Goal: Task Accomplishment & Management: Complete application form

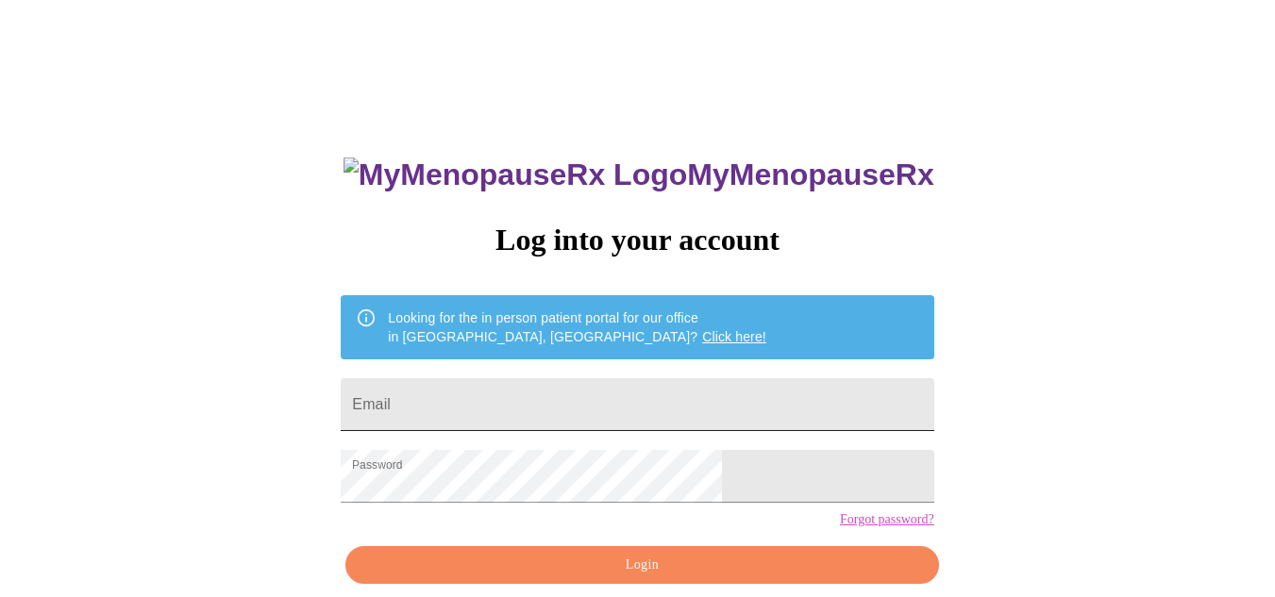
click at [551, 405] on input "Email" at bounding box center [637, 404] width 593 height 53
type input "[EMAIL_ADDRESS][DOMAIN_NAME]"
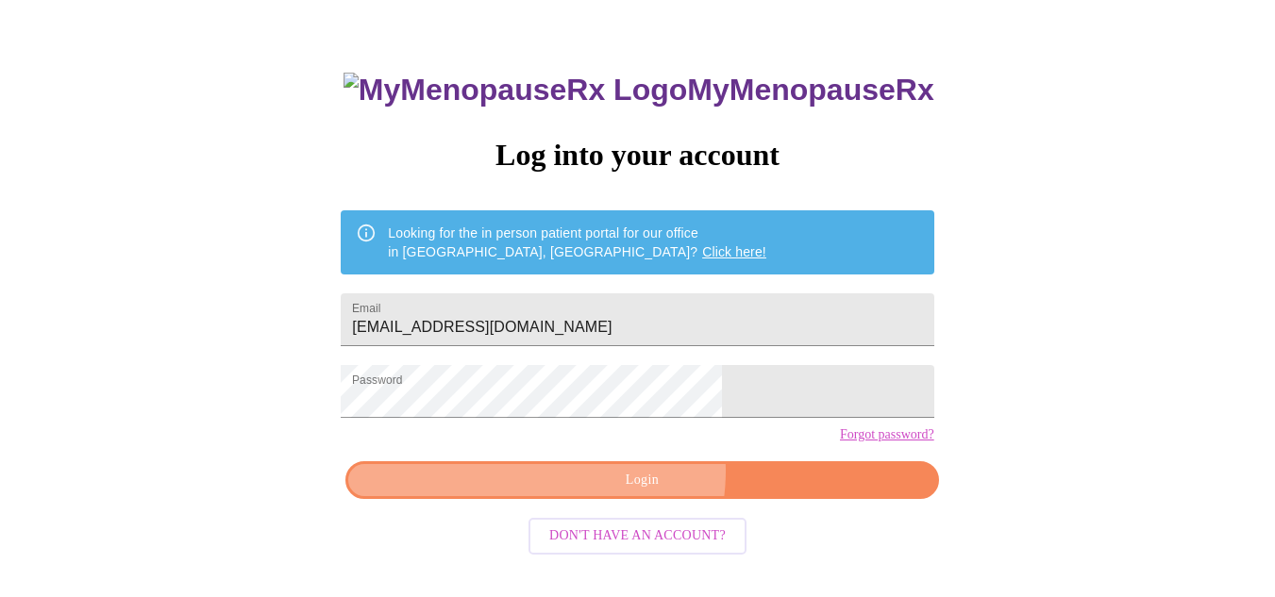
click at [624, 493] on span "Login" at bounding box center [641, 481] width 549 height 24
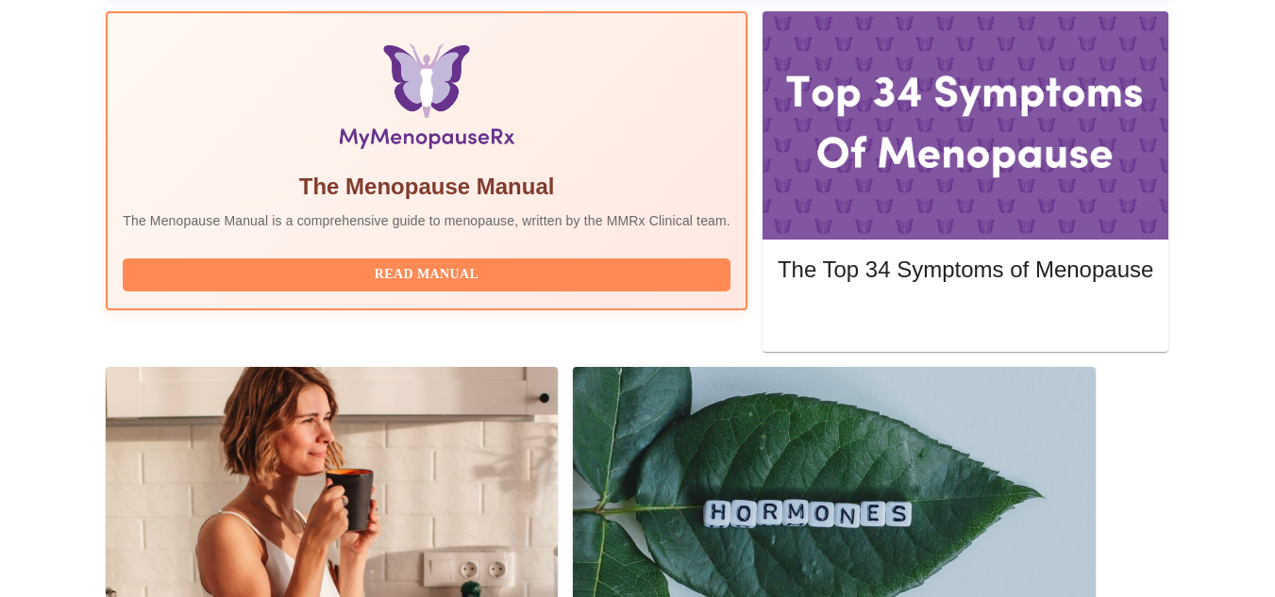
scroll to position [651, 0]
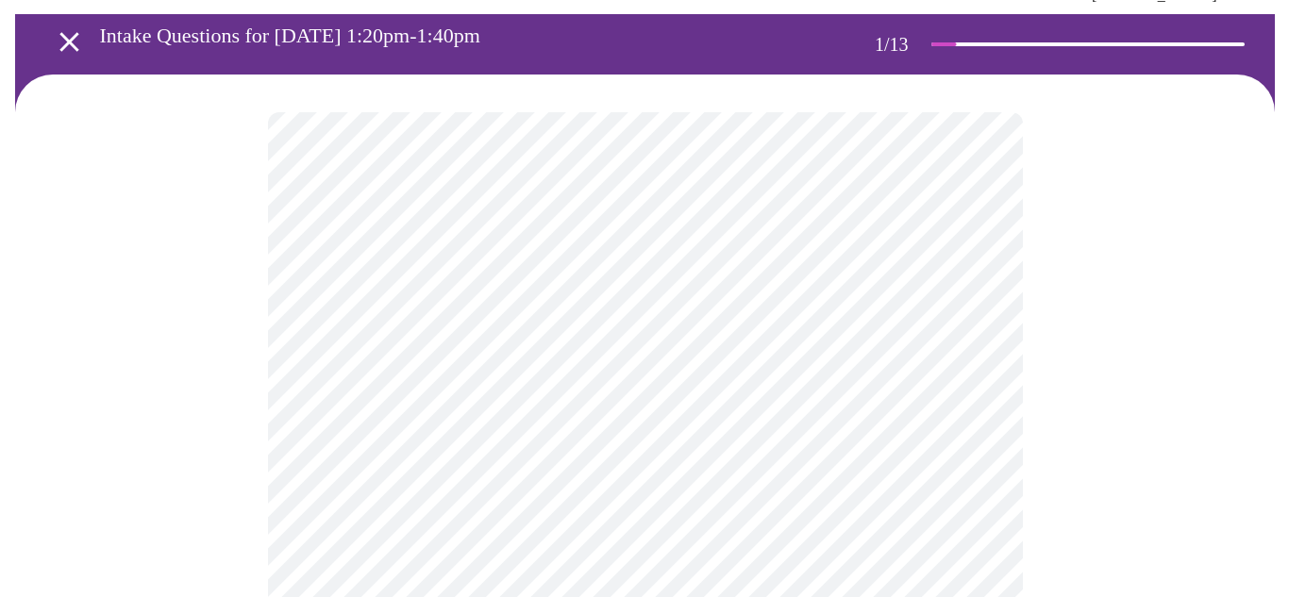
scroll to position [189, 0]
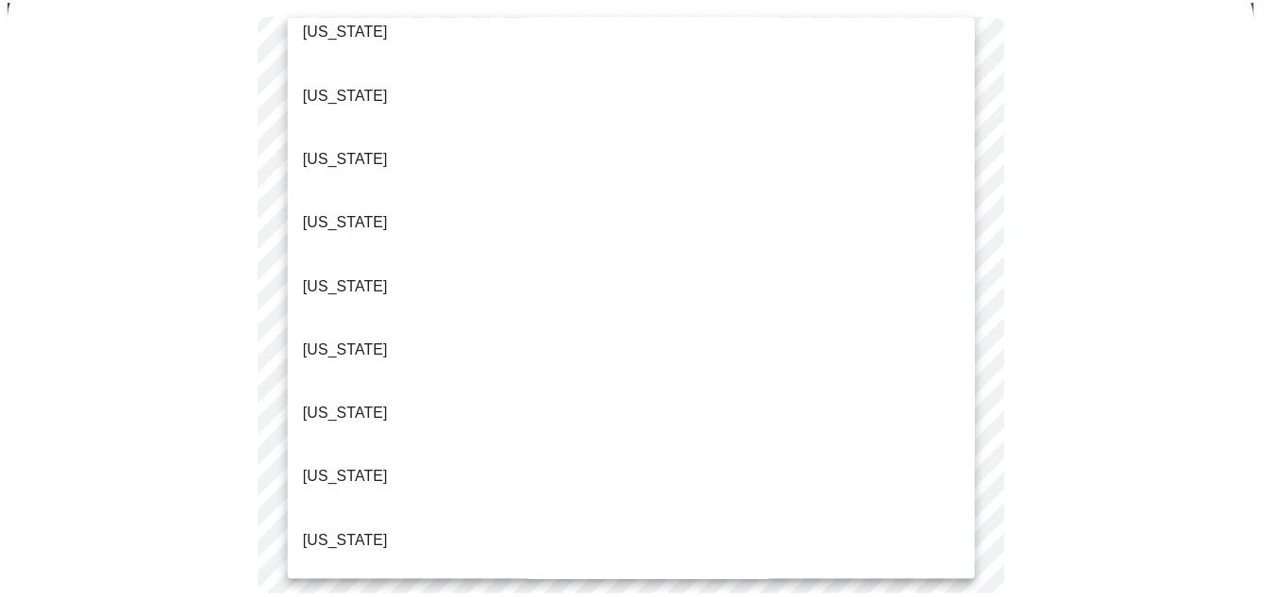
scroll to position [283, 0]
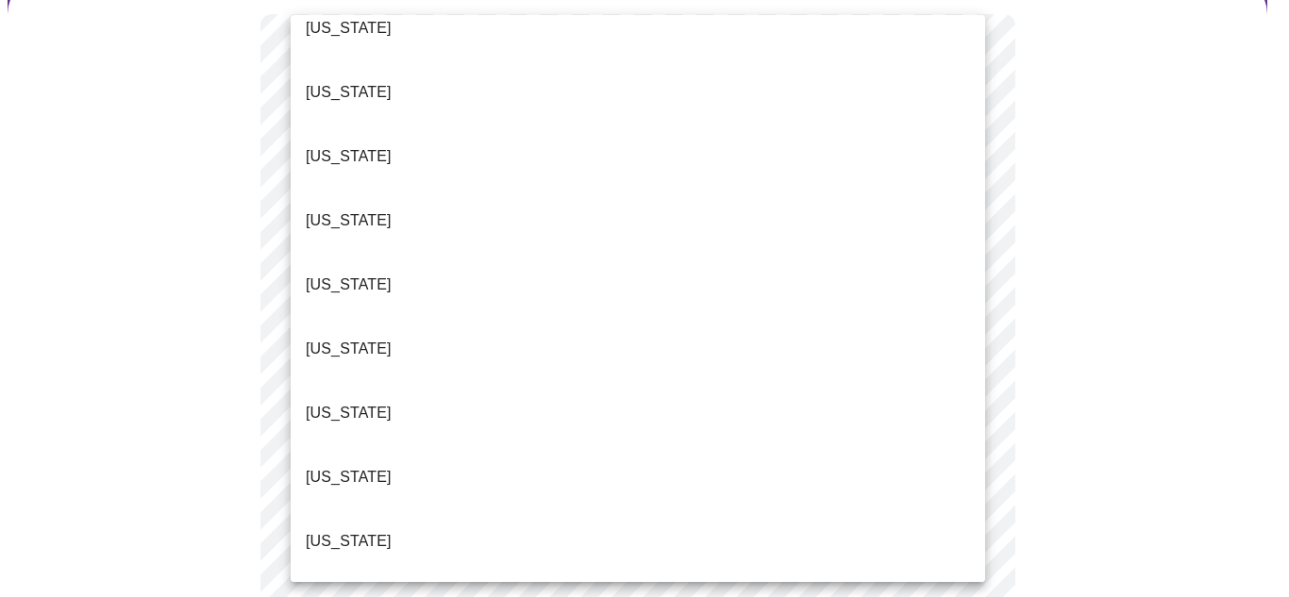
click at [370, 510] on li "[US_STATE]" at bounding box center [638, 542] width 695 height 64
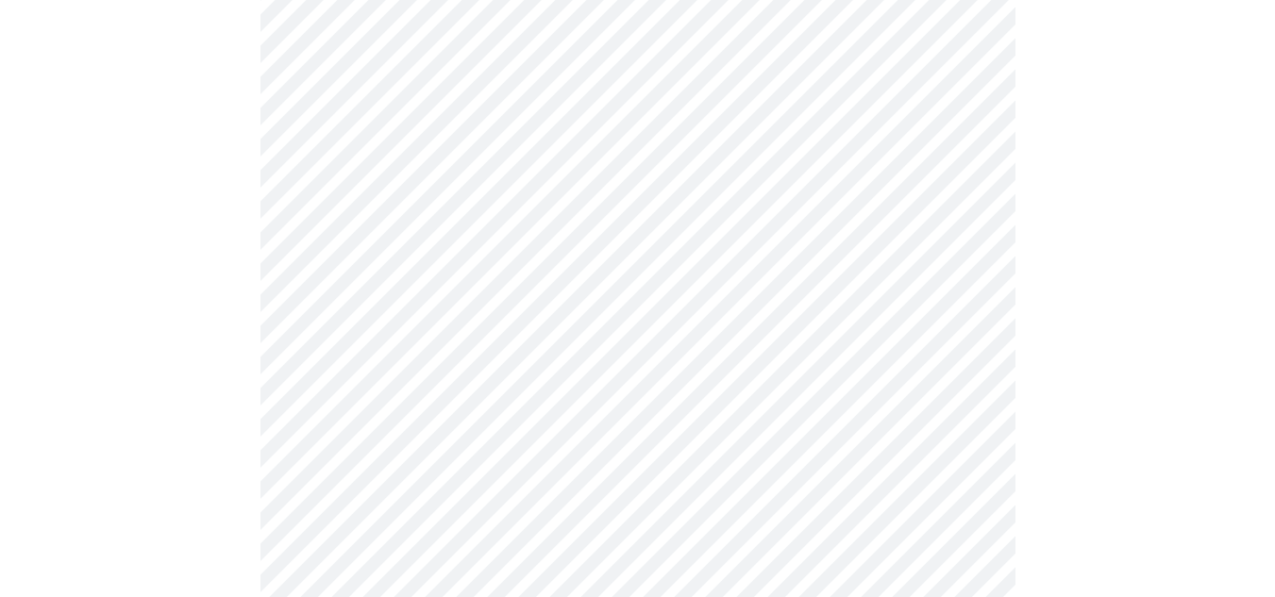
scroll to position [378, 0]
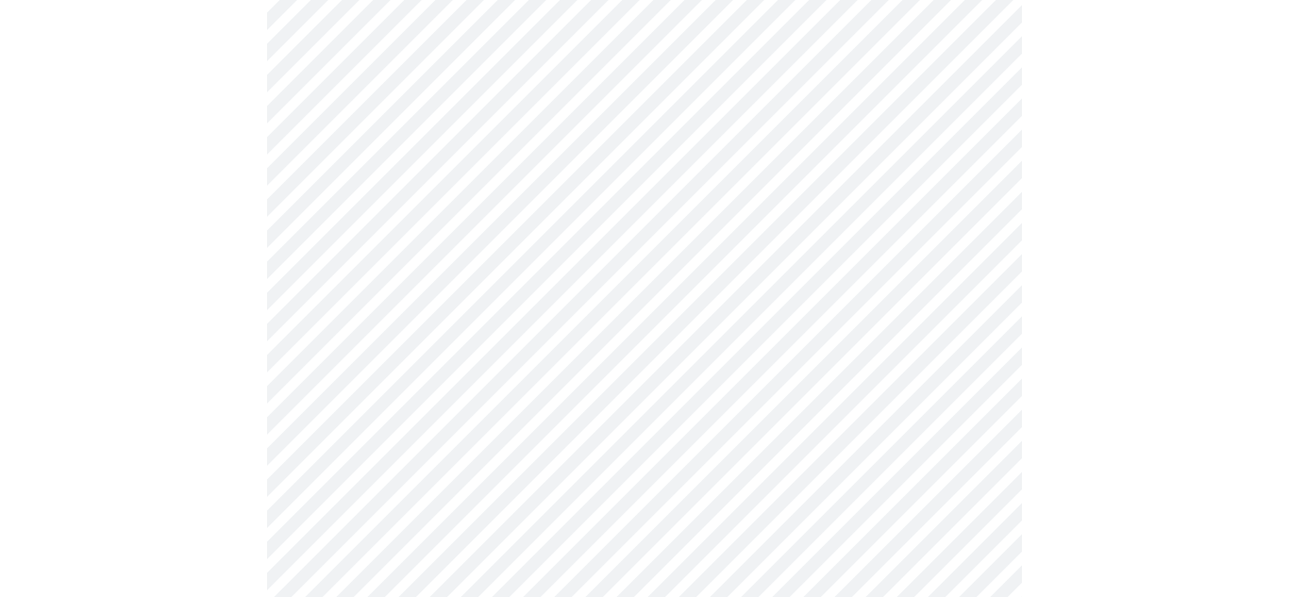
click at [427, 162] on body "MyMenopauseRx Appointments Messaging Labs Uploads Medications Community Refer a…" at bounding box center [645, 499] width 1274 height 1739
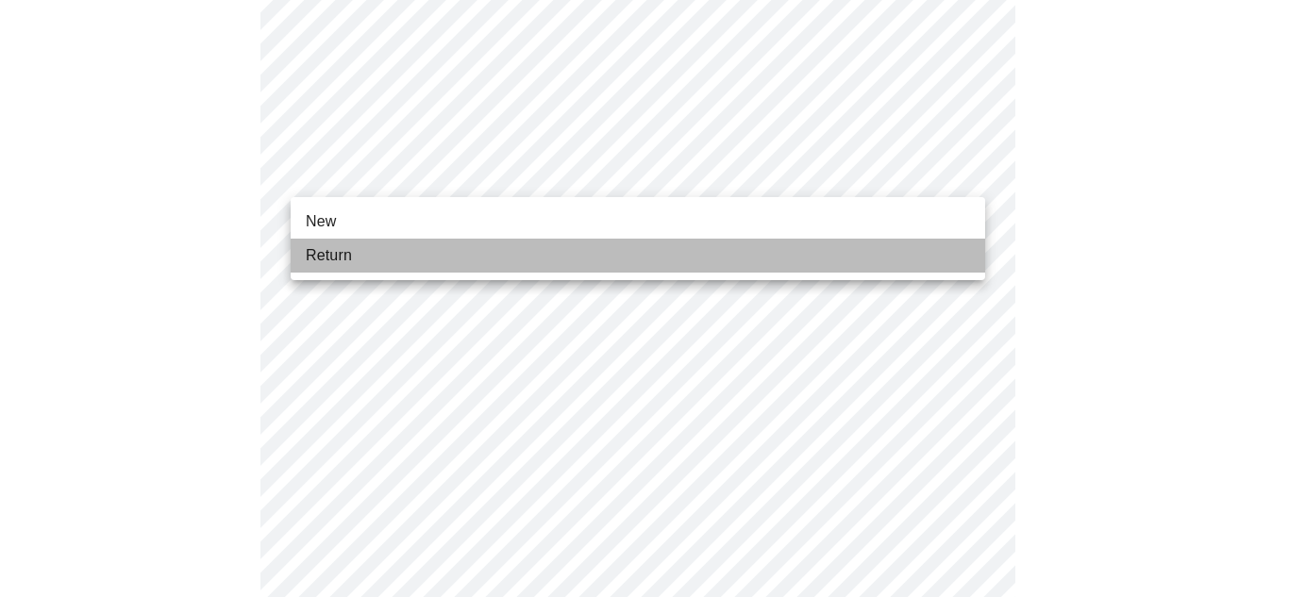
click at [408, 262] on li "Return" at bounding box center [638, 256] width 695 height 34
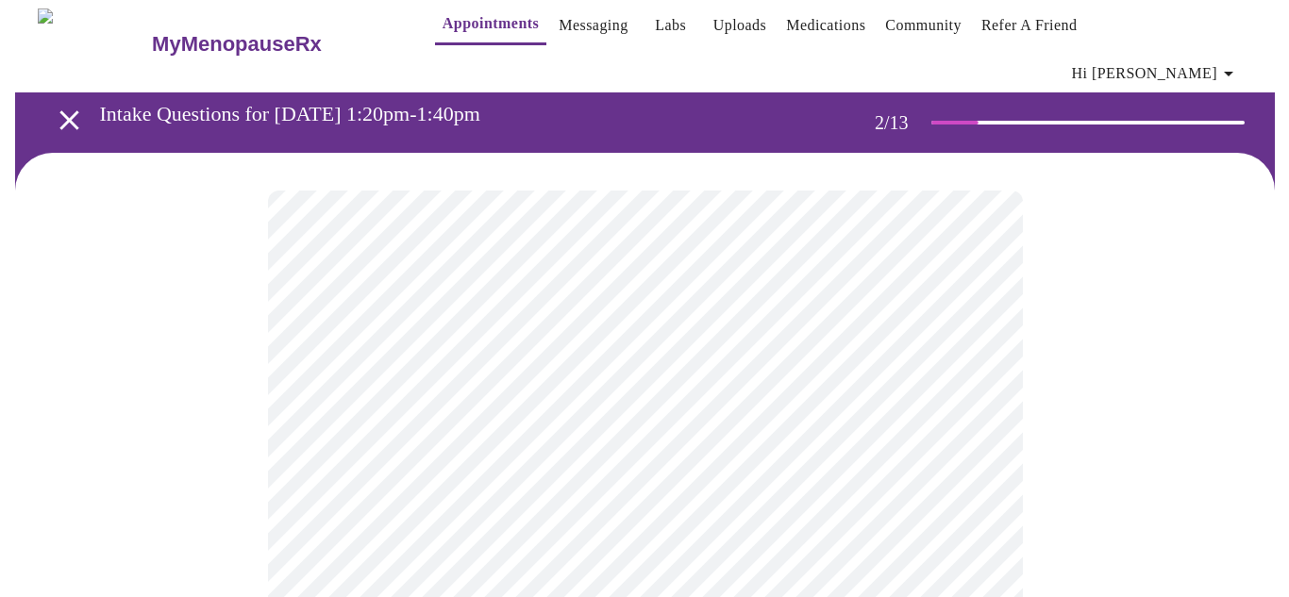
scroll to position [189, 0]
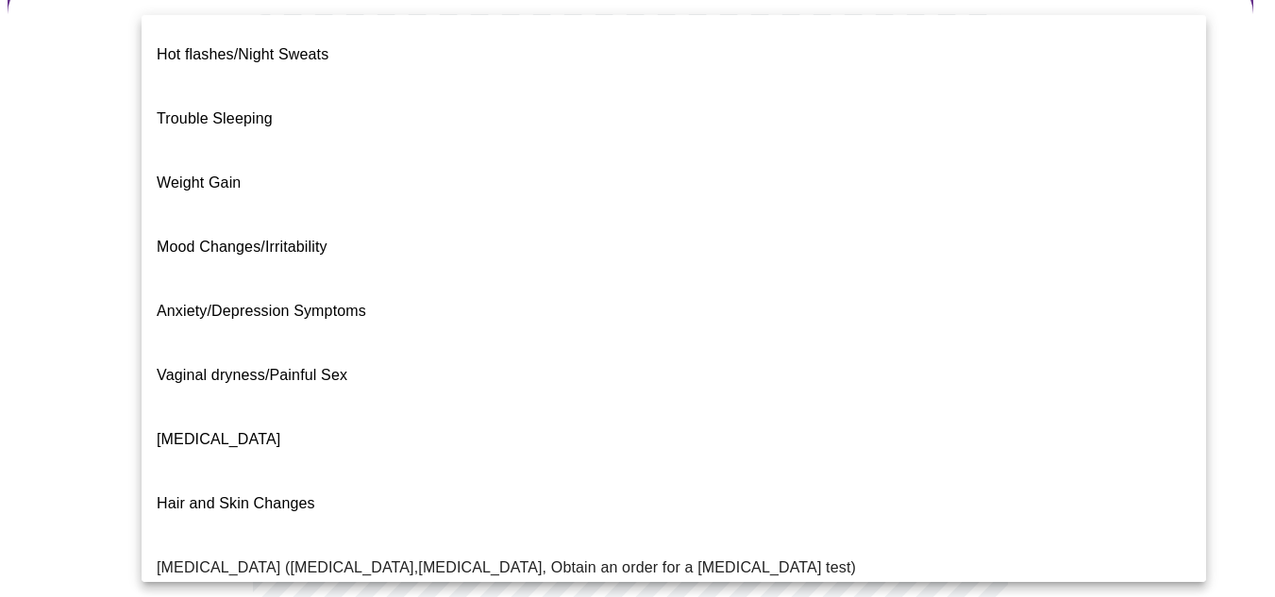
click at [421, 191] on body "MyMenopauseRx Appointments Messaging Labs Uploads Medications Community Refer a…" at bounding box center [638, 399] width 1260 height 1161
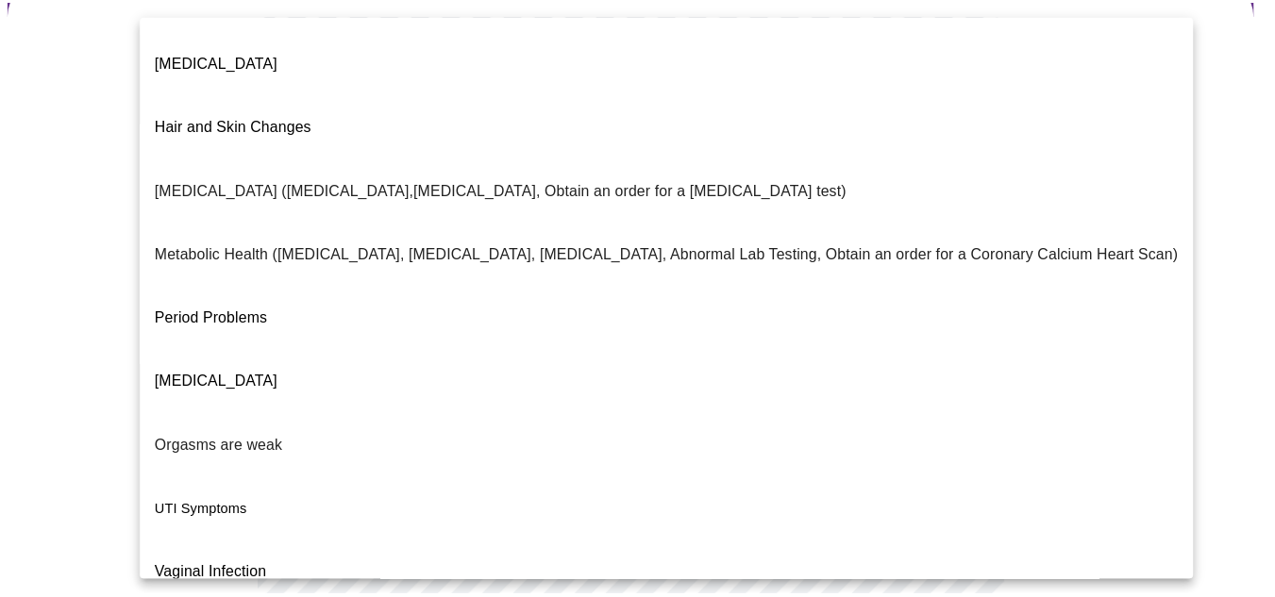
scroll to position [380, 0]
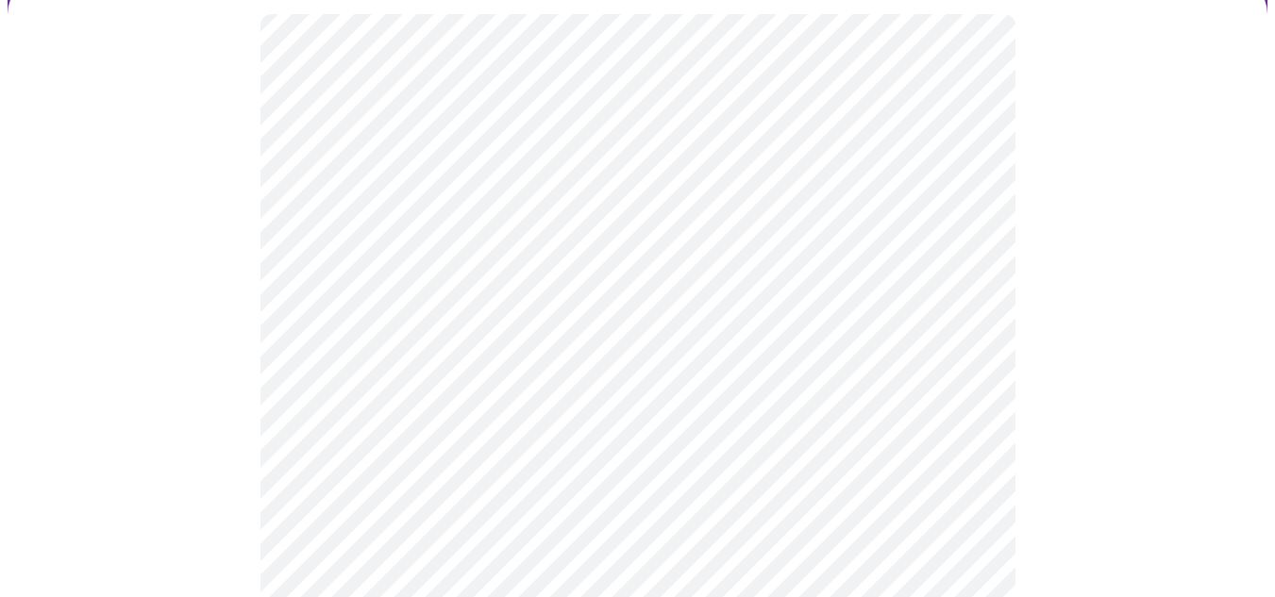
click at [416, 382] on body "MyMenopauseRx Appointments Messaging Labs Uploads Medications Community Refer a…" at bounding box center [638, 394] width 1260 height 1150
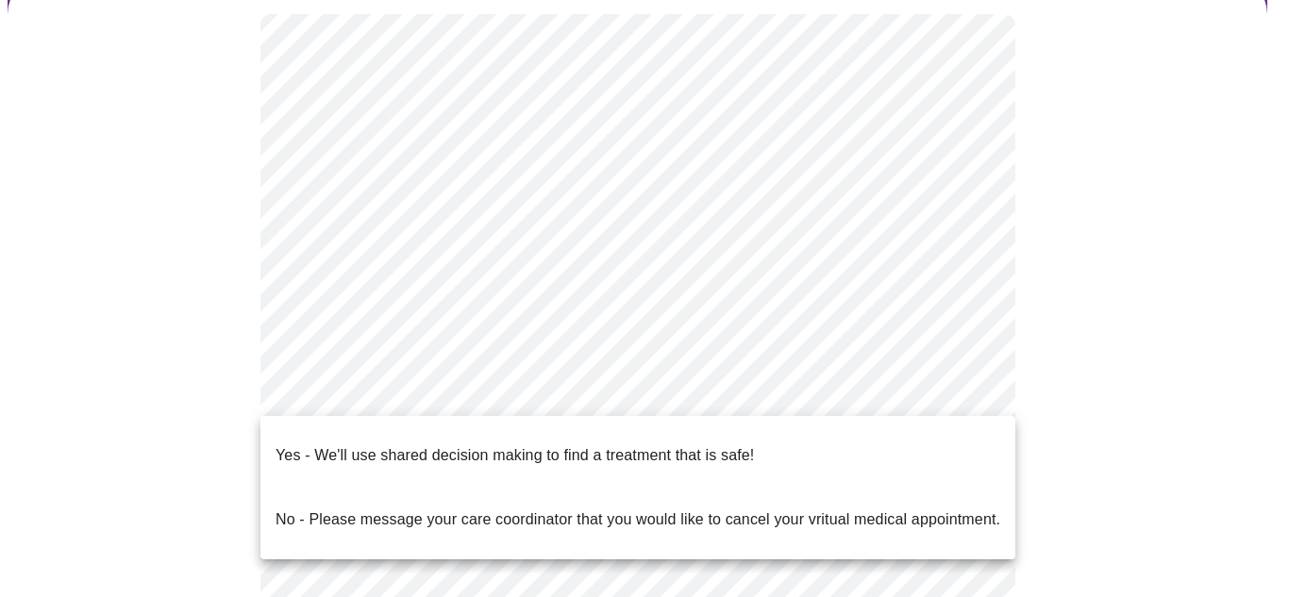
click at [145, 381] on div at bounding box center [644, 298] width 1289 height 597
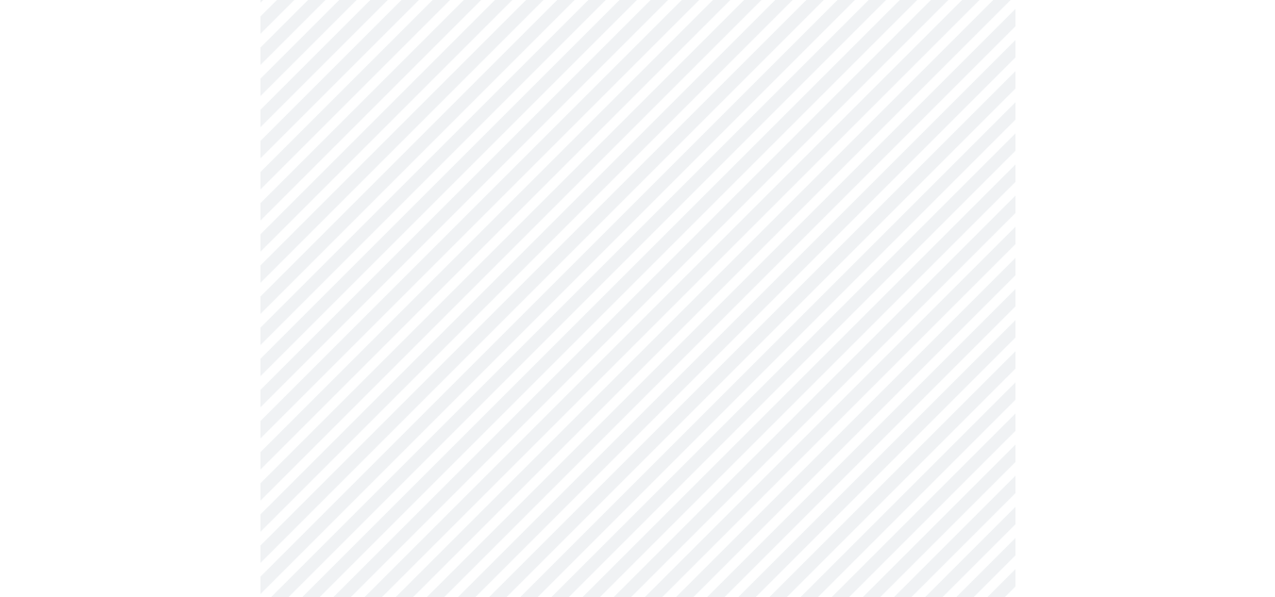
scroll to position [283, 0]
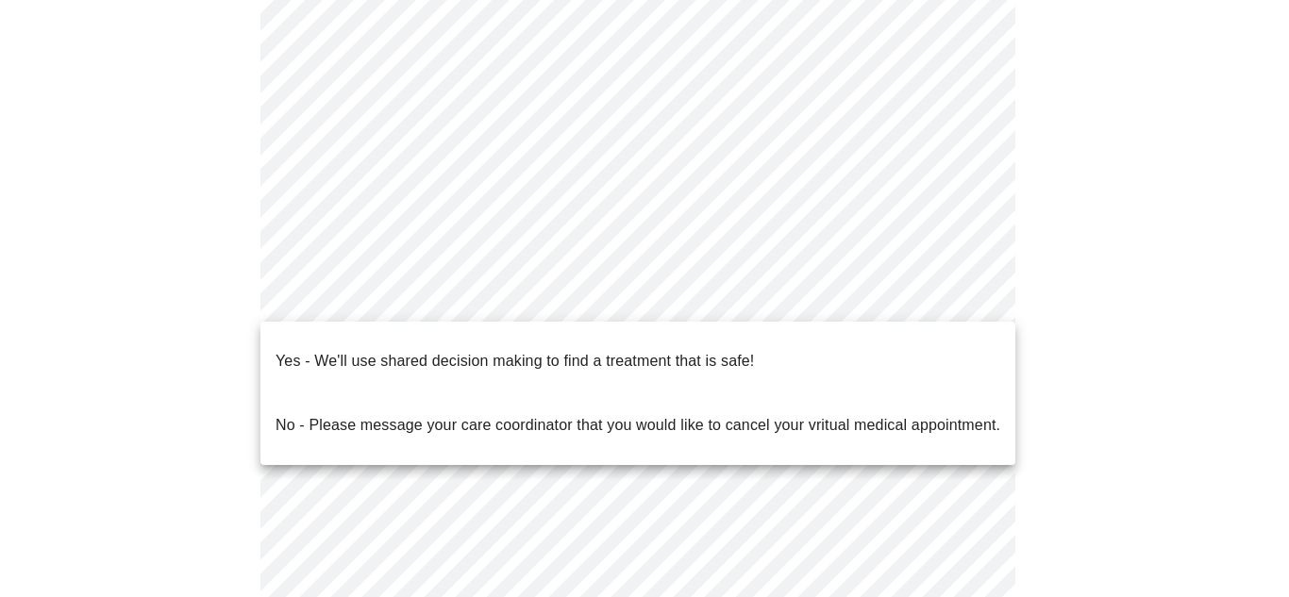
click at [335, 299] on body "MyMenopauseRx Appointments Messaging Labs Uploads Medications Community Refer a…" at bounding box center [645, 299] width 1274 height 1150
click at [356, 355] on p "Yes - We'll use shared decision making to find a treatment that is safe!" at bounding box center [515, 361] width 478 height 23
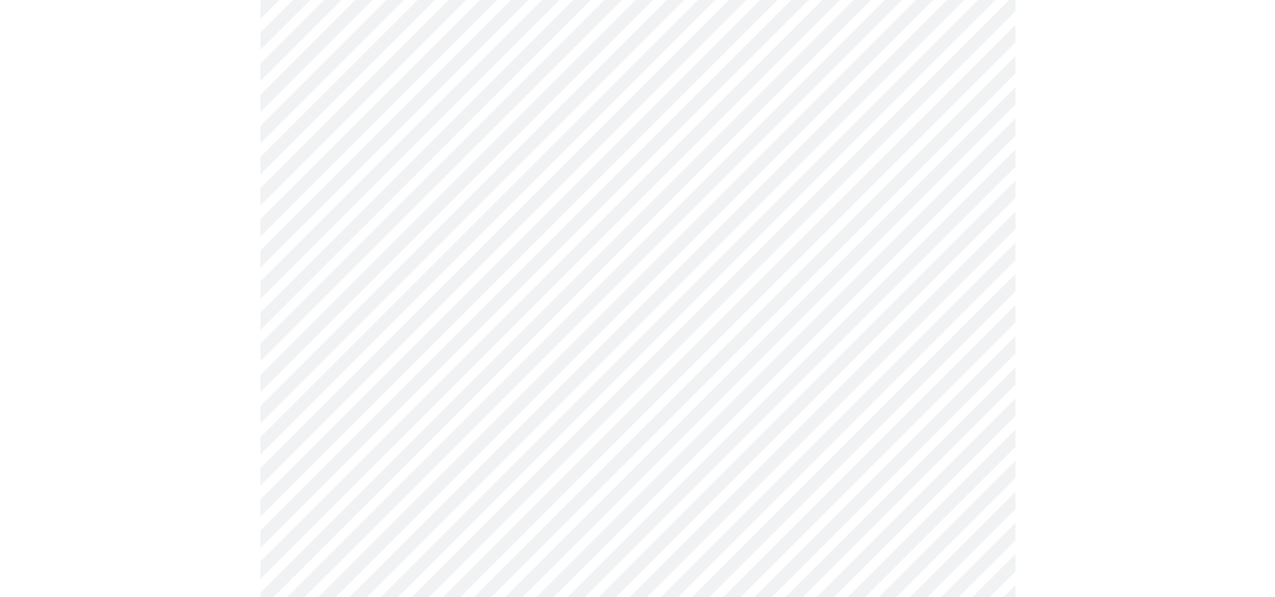
scroll to position [472, 0]
click at [178, 328] on div at bounding box center [638, 183] width 1260 height 981
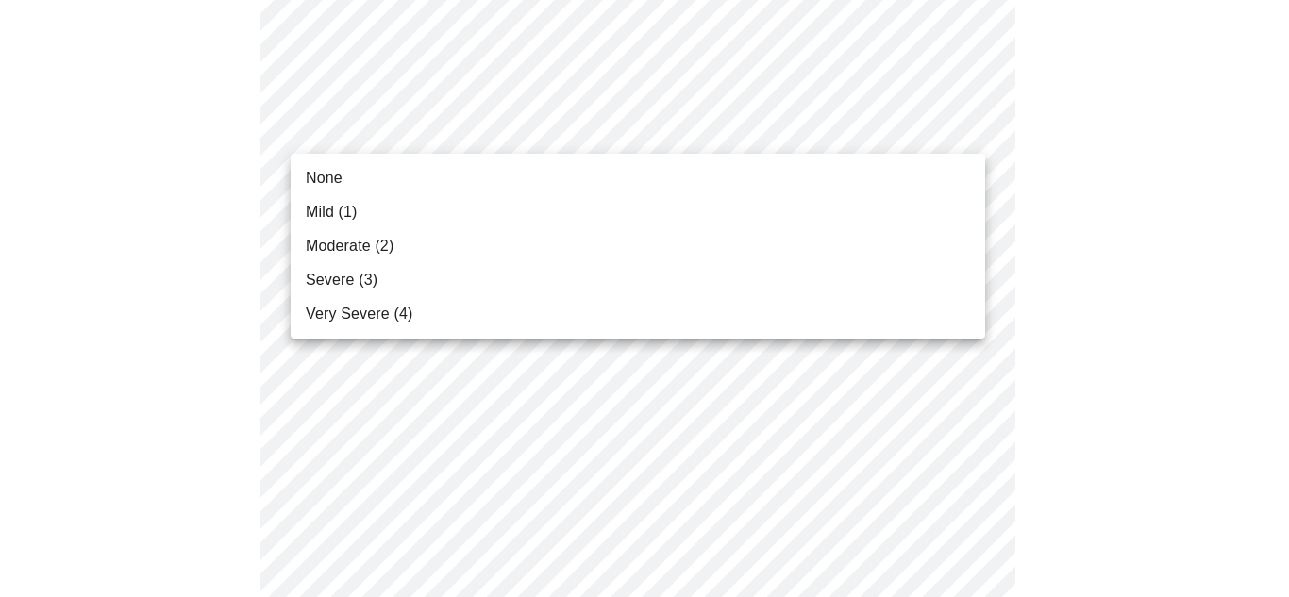
click at [378, 211] on li "Mild (1)" at bounding box center [638, 212] width 695 height 34
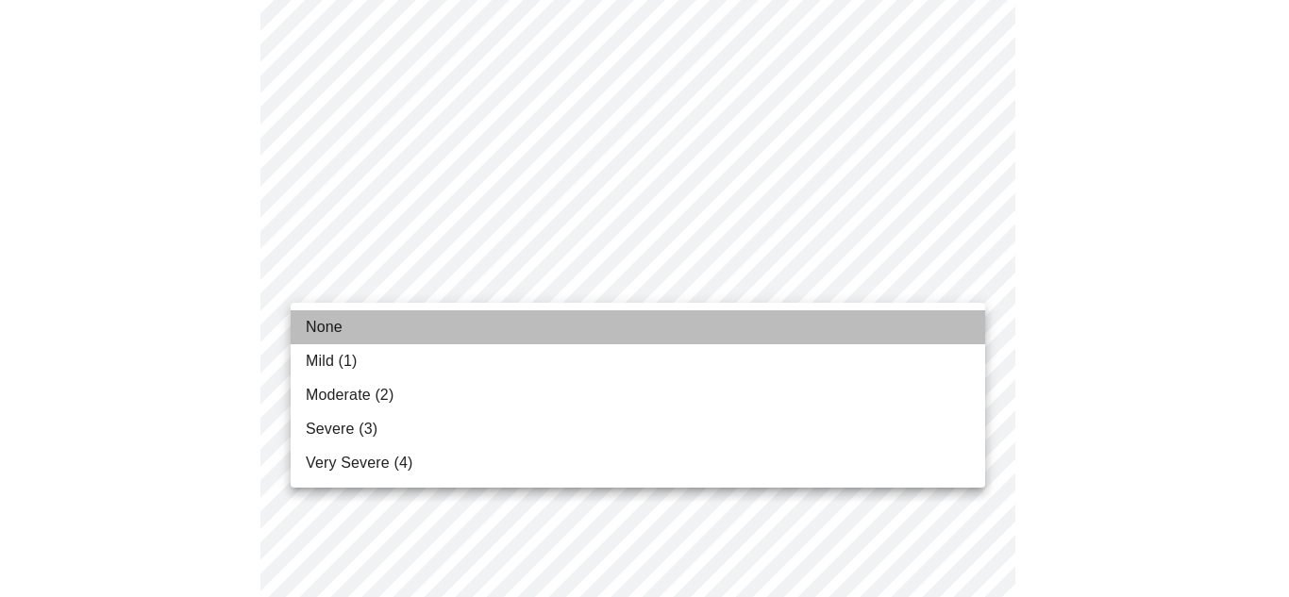
click at [344, 327] on li "None" at bounding box center [638, 328] width 695 height 34
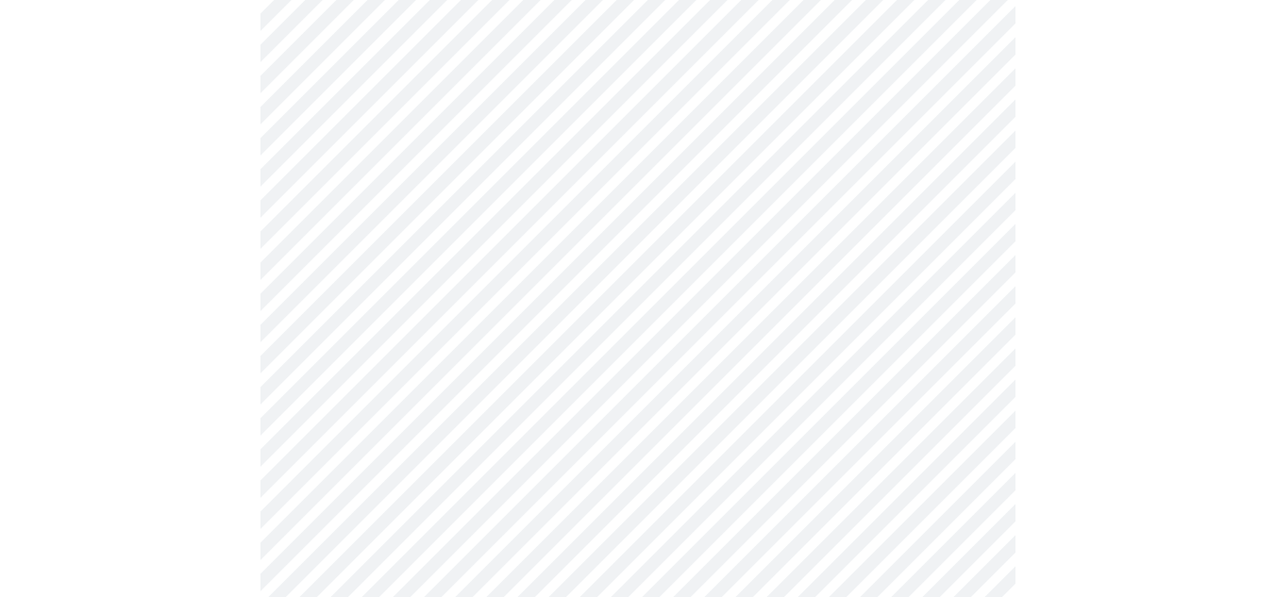
scroll to position [566, 0]
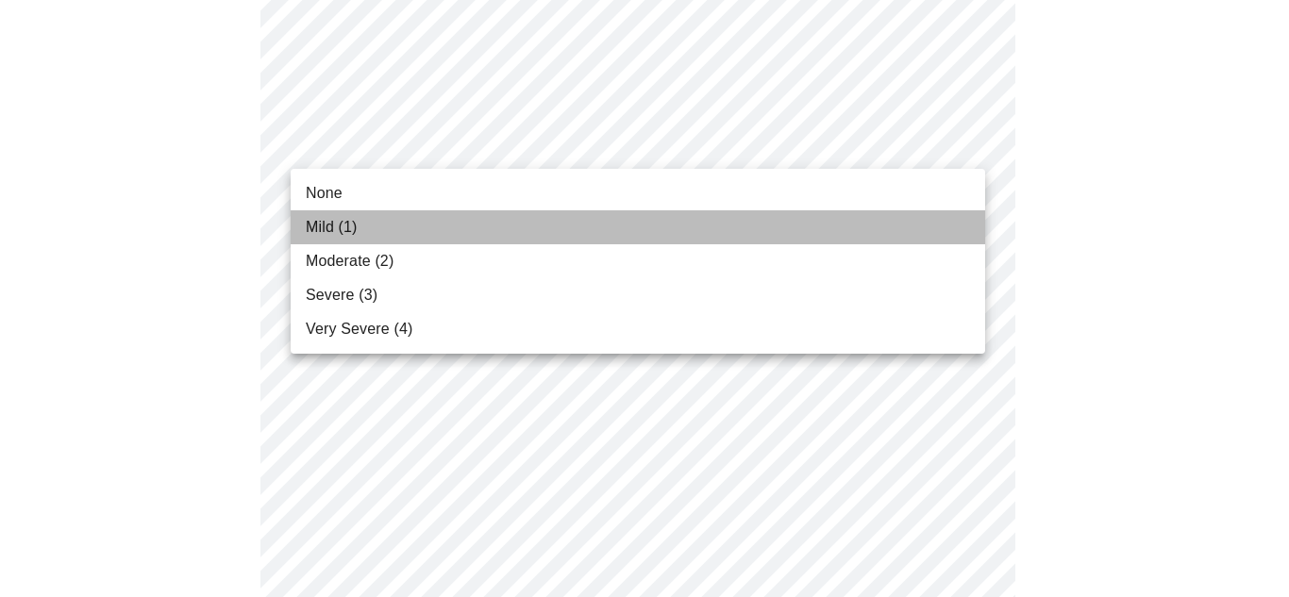
click at [344, 225] on span "Mild (1)" at bounding box center [332, 227] width 52 height 23
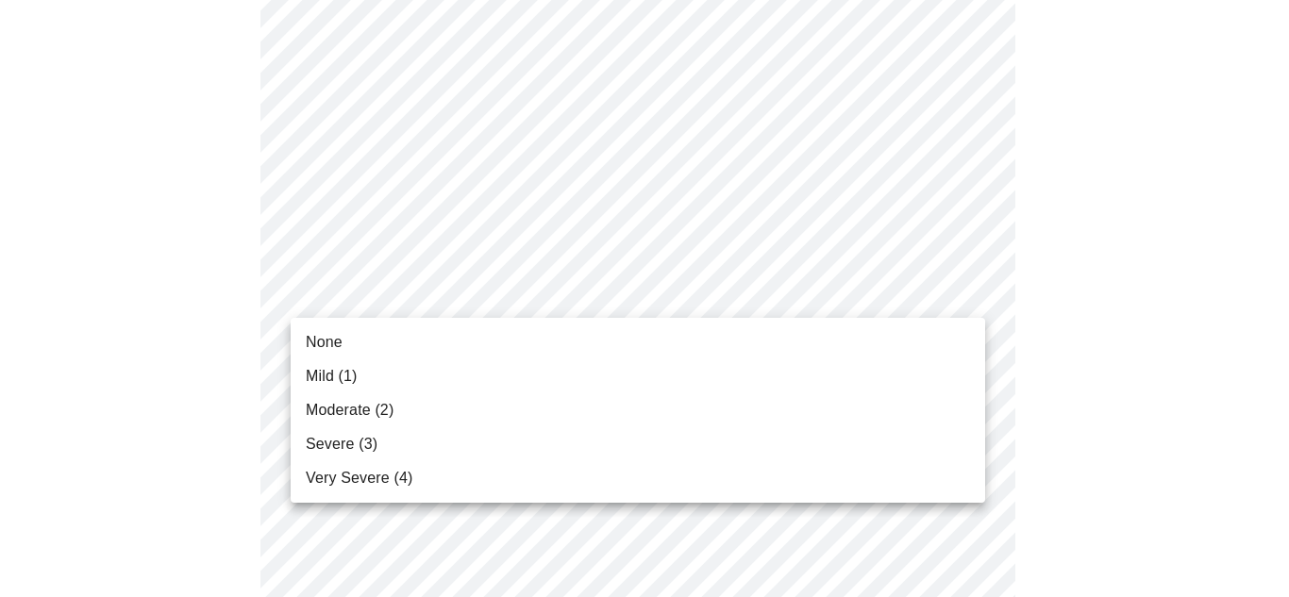
click at [347, 373] on span "Mild (1)" at bounding box center [332, 376] width 52 height 23
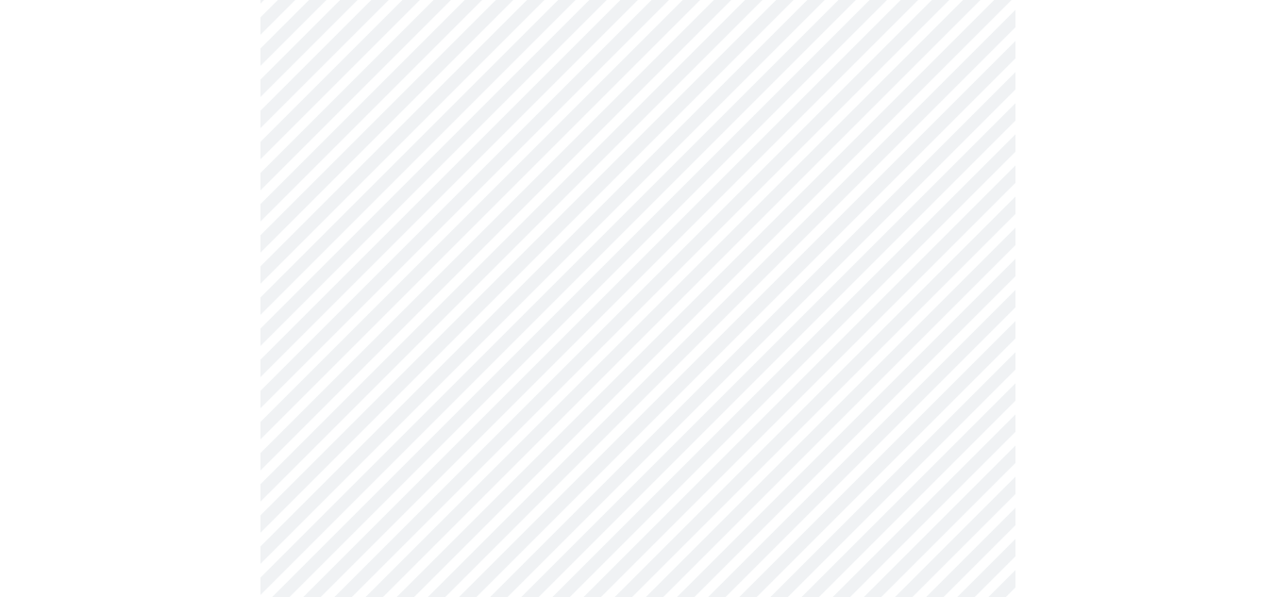
scroll to position [755, 0]
click at [388, 220] on body "MyMenopauseRx Appointments Messaging Labs Uploads Medications Community Refer a…" at bounding box center [638, 468] width 1260 height 2431
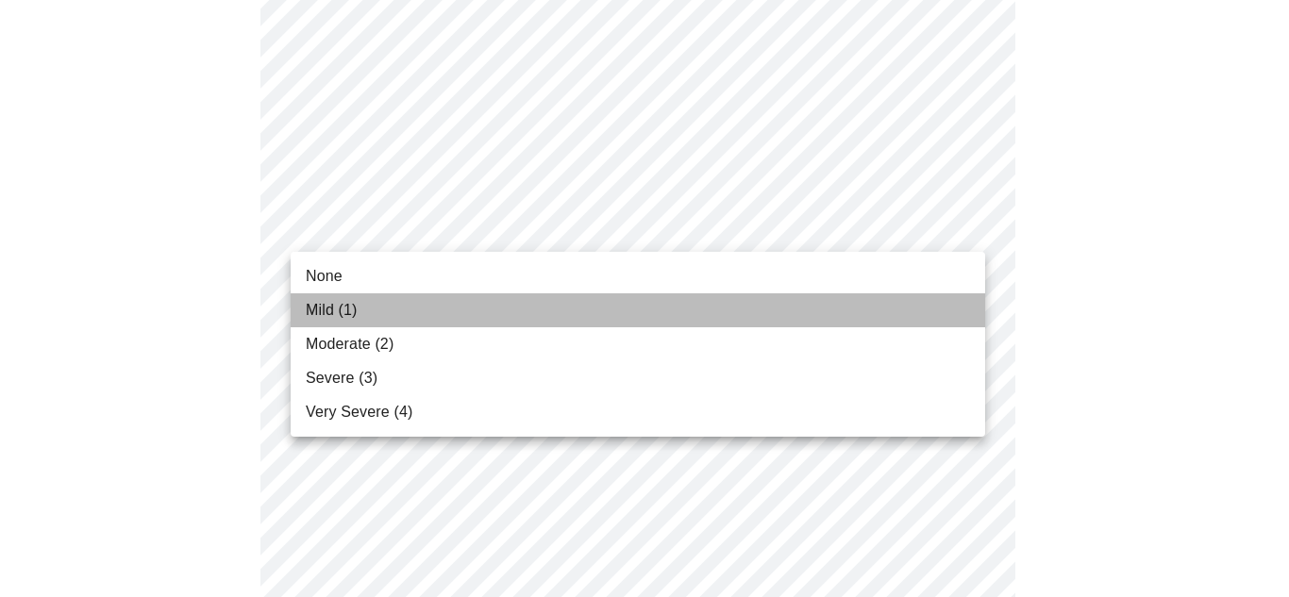
click at [358, 302] on span "Mild (1)" at bounding box center [332, 310] width 52 height 23
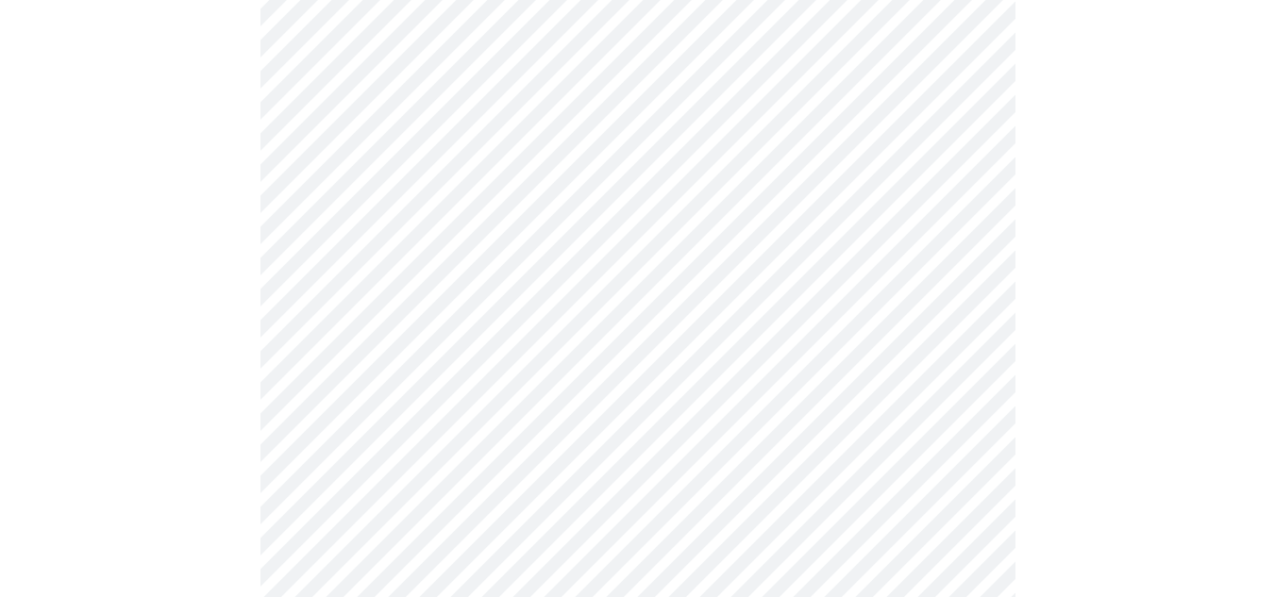
scroll to position [944, 0]
click at [411, 154] on body "MyMenopauseRx Appointments Messaging Labs Uploads Medications Community Refer a…" at bounding box center [638, 266] width 1260 height 2405
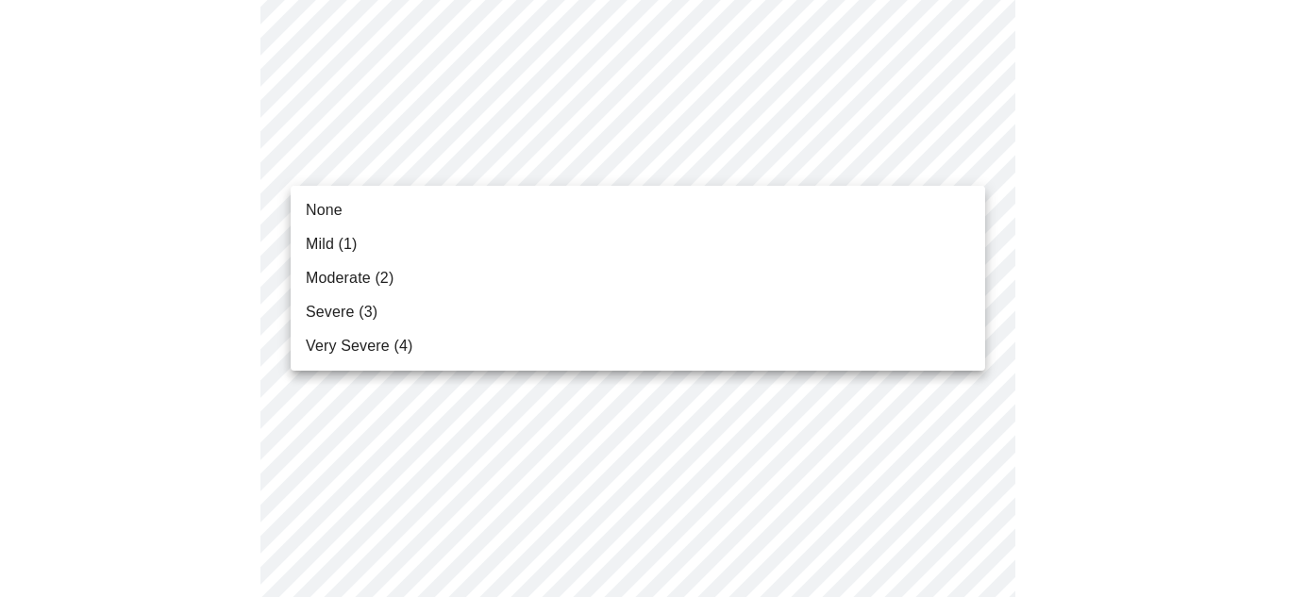
click at [348, 234] on span "Mild (1)" at bounding box center [332, 244] width 52 height 23
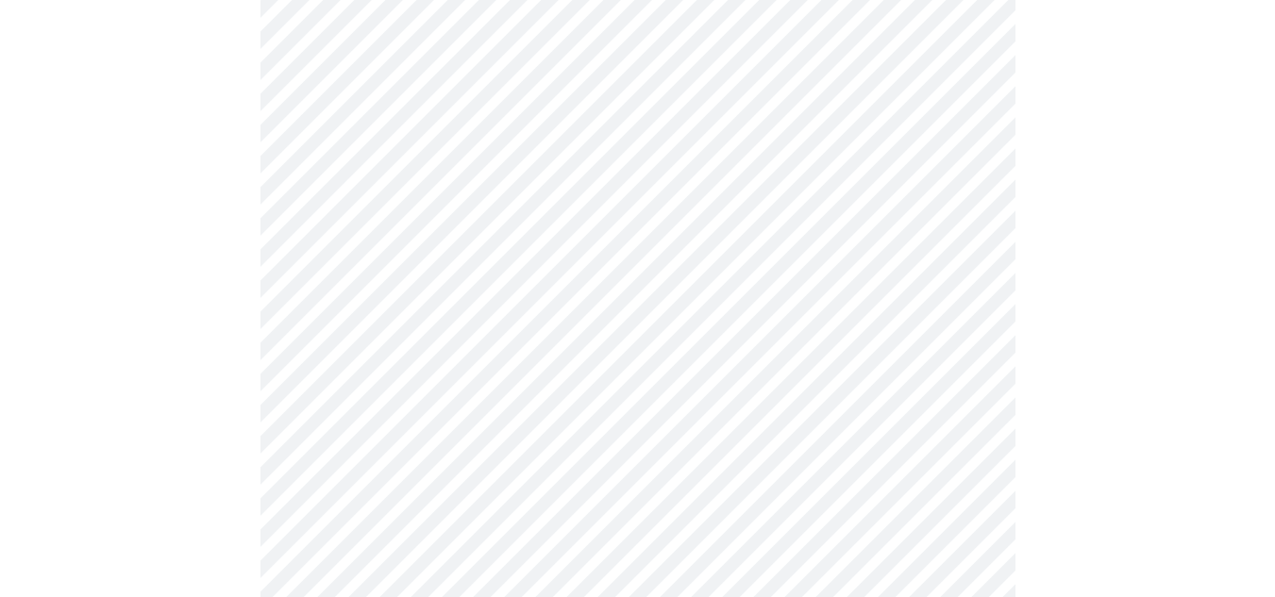
scroll to position [1133, 0]
click at [388, 106] on body "MyMenopauseRx Appointments Messaging Labs Uploads Medications Community Refer a…" at bounding box center [638, 64] width 1260 height 2378
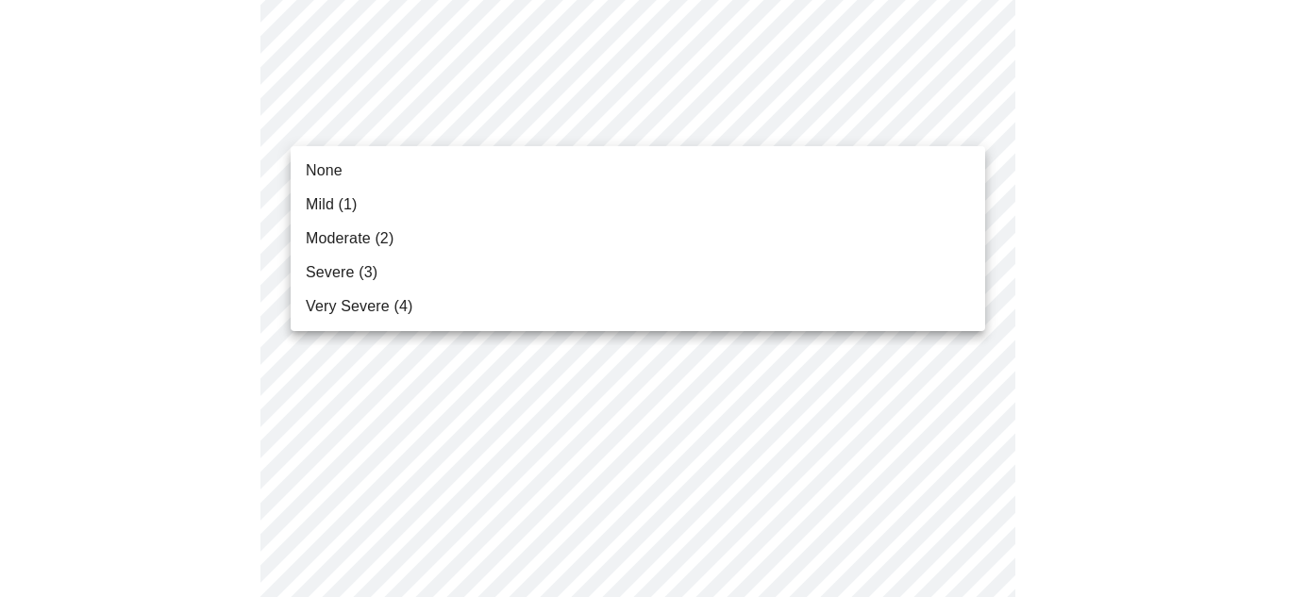
click at [345, 168] on li "None" at bounding box center [638, 171] width 695 height 34
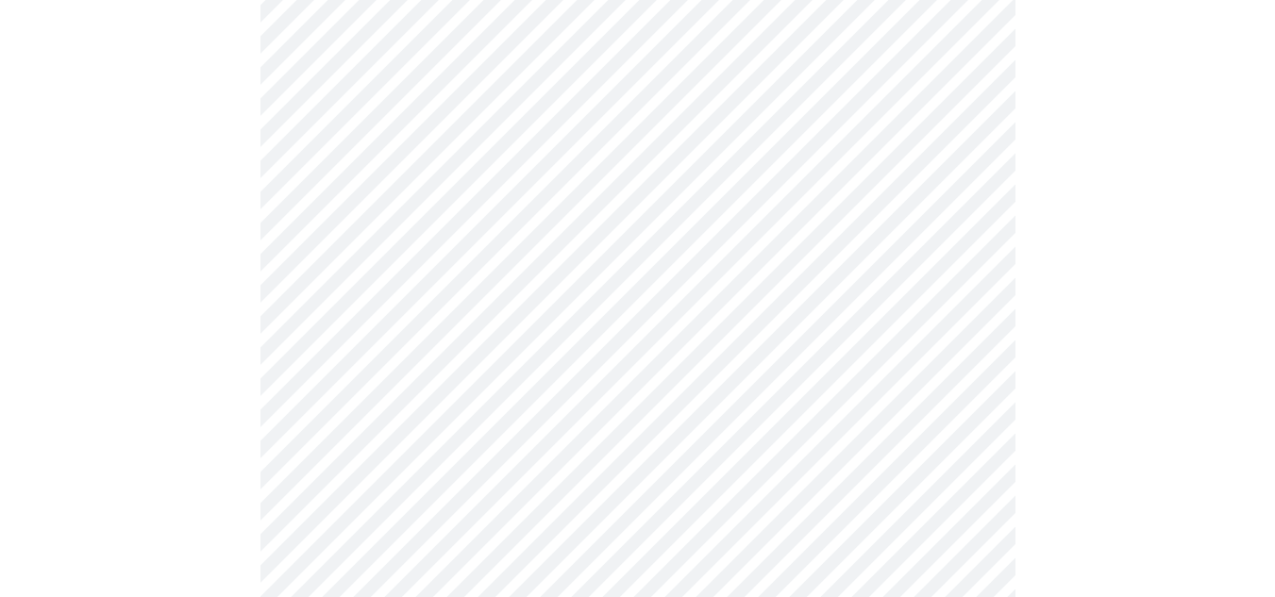
click at [365, 277] on body "MyMenopauseRx Appointments Messaging Labs Uploads Medications Community Refer a…" at bounding box center [638, 51] width 1260 height 2352
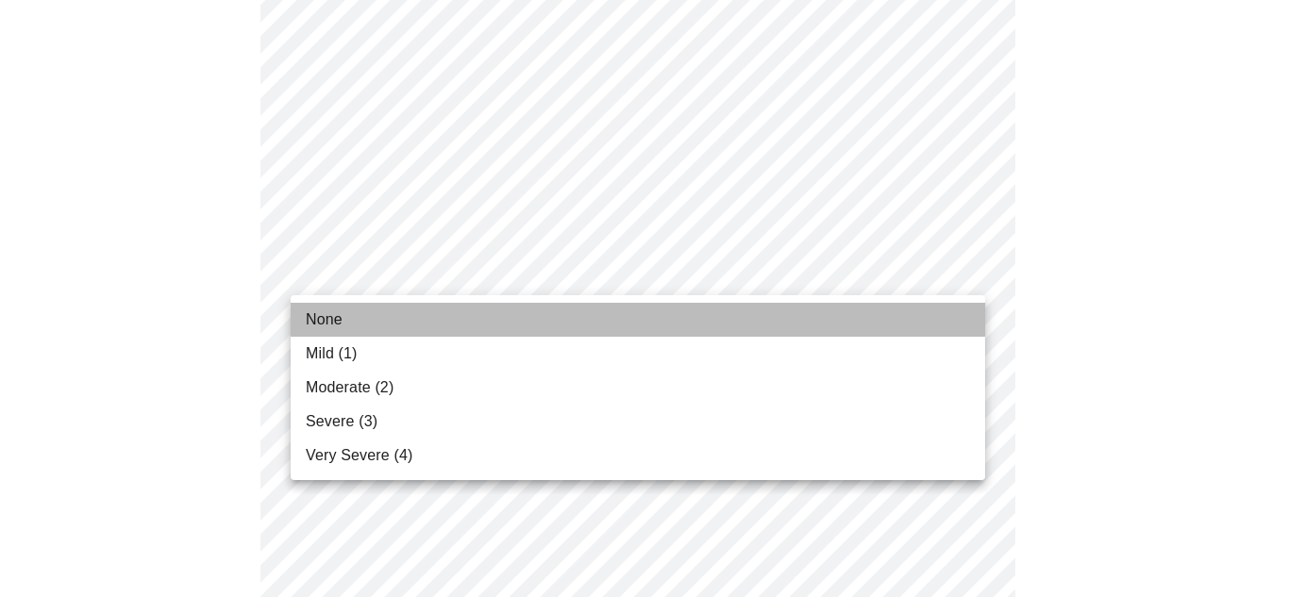
click at [324, 327] on span "None" at bounding box center [324, 320] width 37 height 23
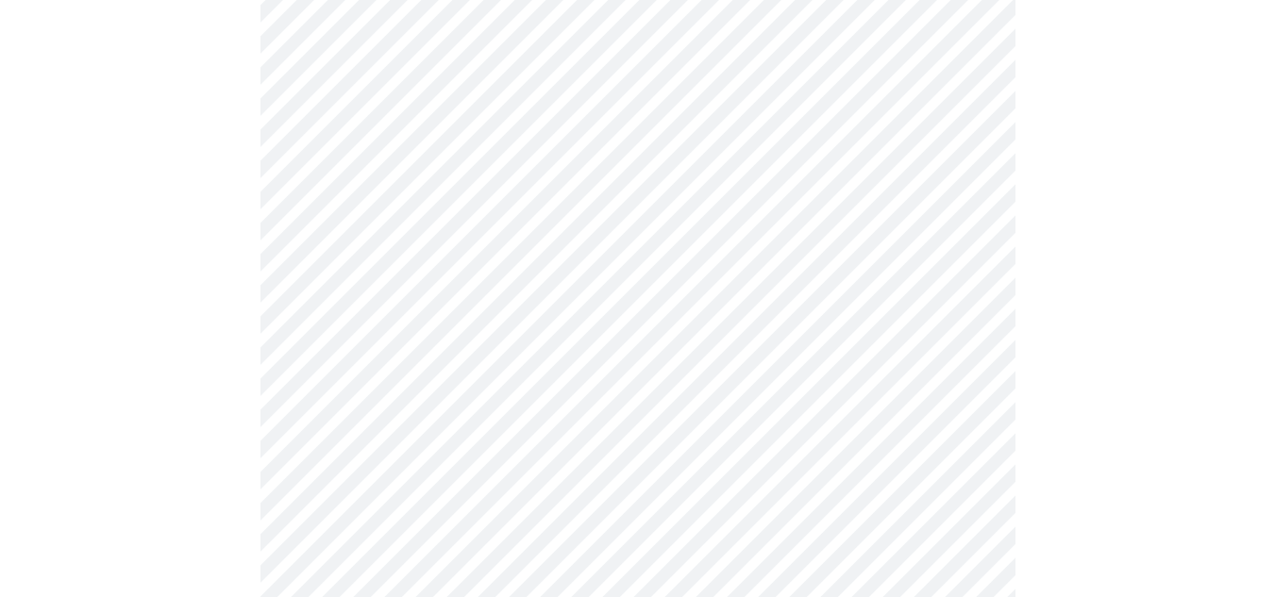
scroll to position [1321, 0]
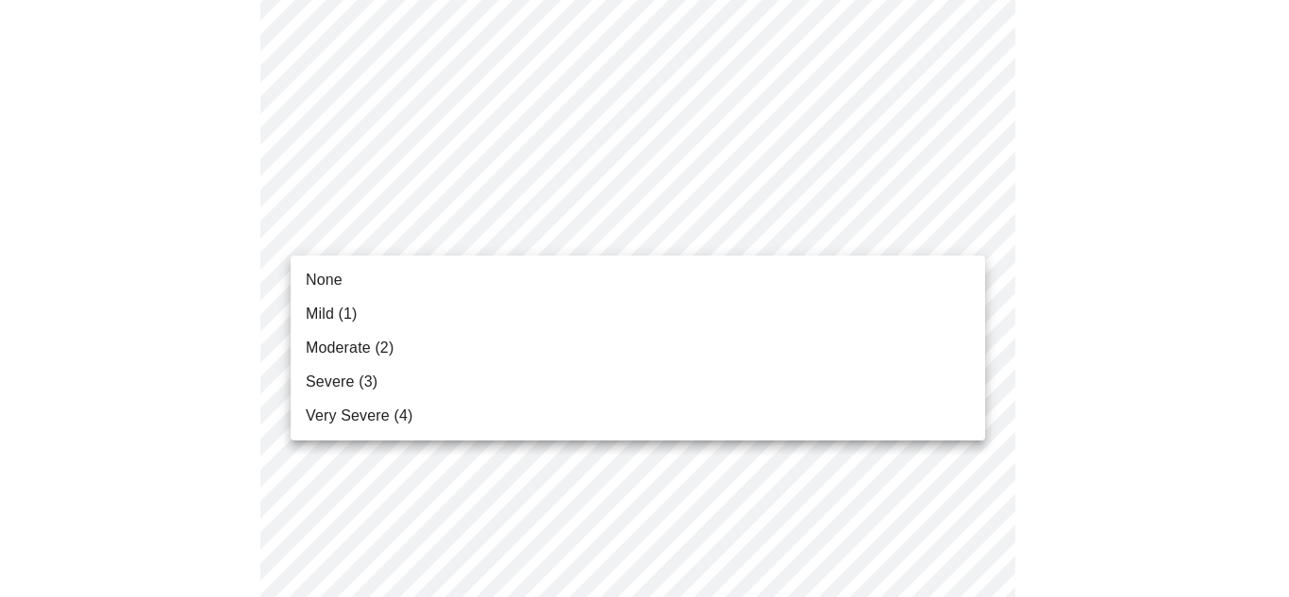
click at [349, 281] on li "None" at bounding box center [638, 280] width 695 height 34
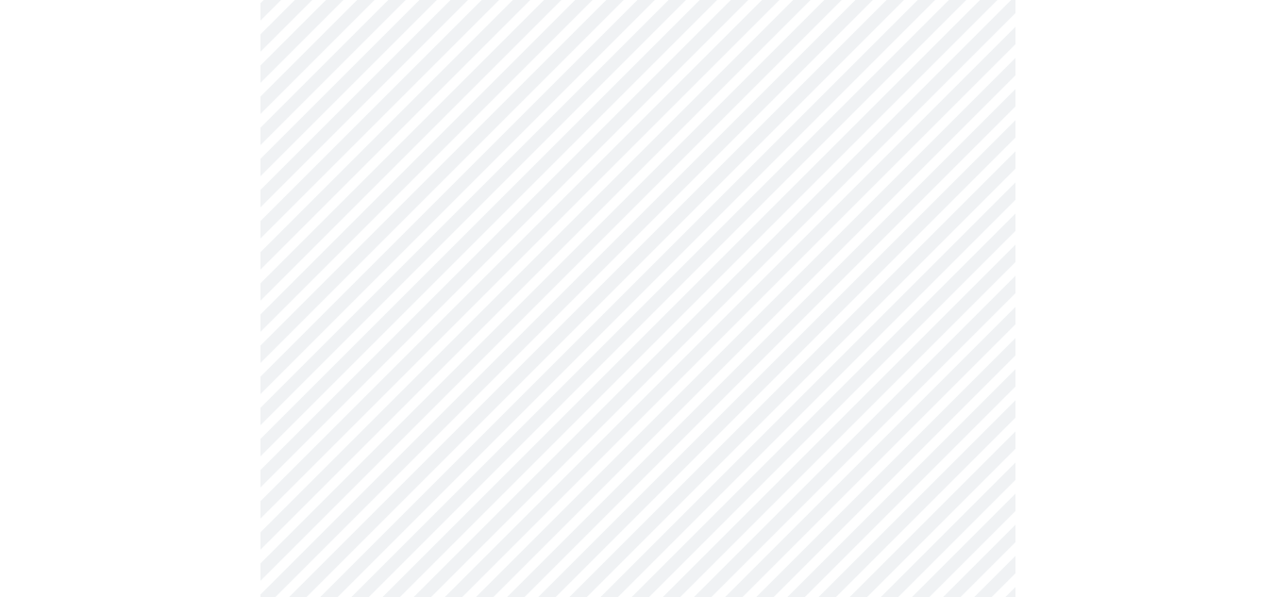
scroll to position [1604, 0]
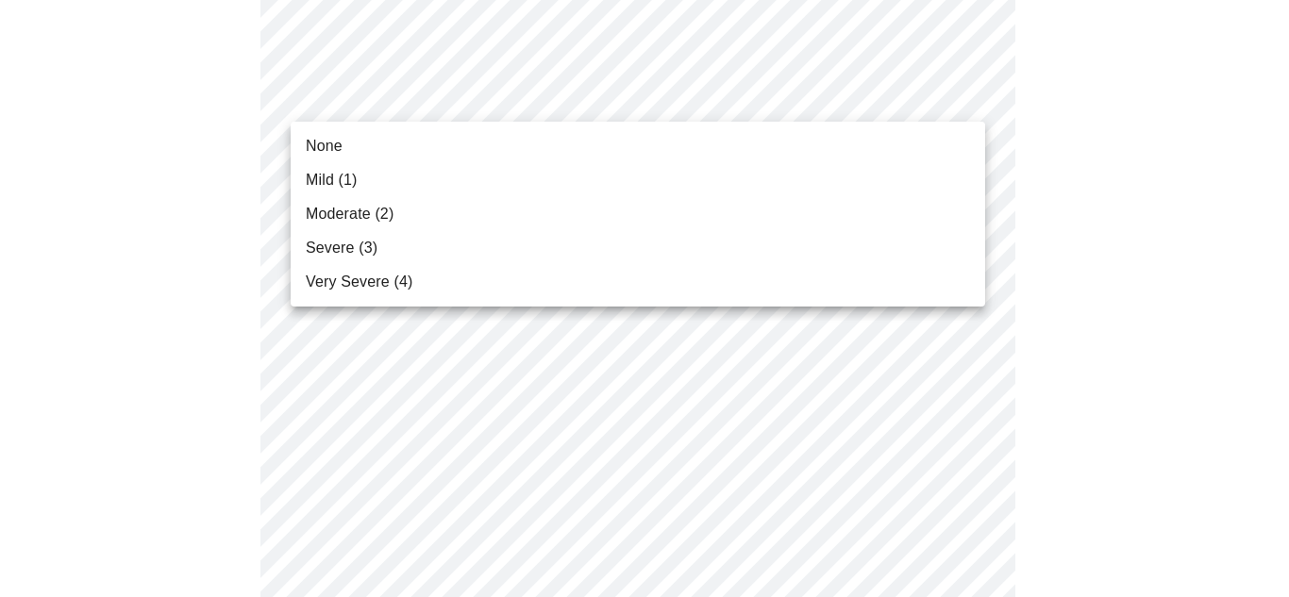
click at [363, 143] on li "None" at bounding box center [638, 146] width 695 height 34
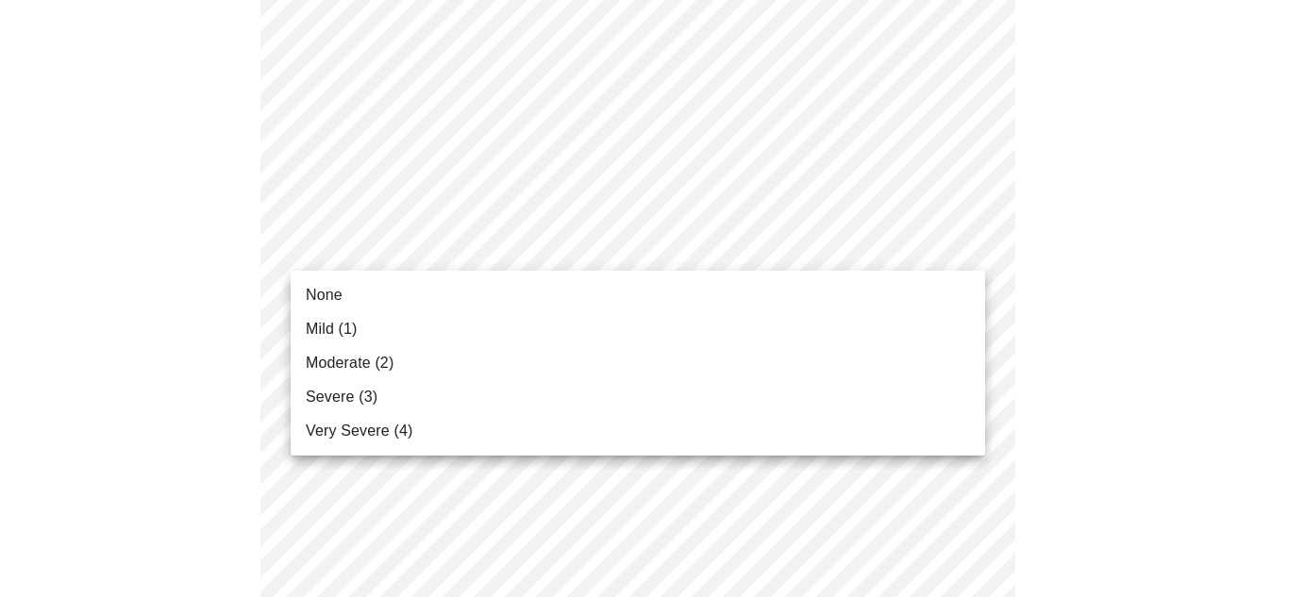
click at [328, 300] on span "None" at bounding box center [324, 295] width 37 height 23
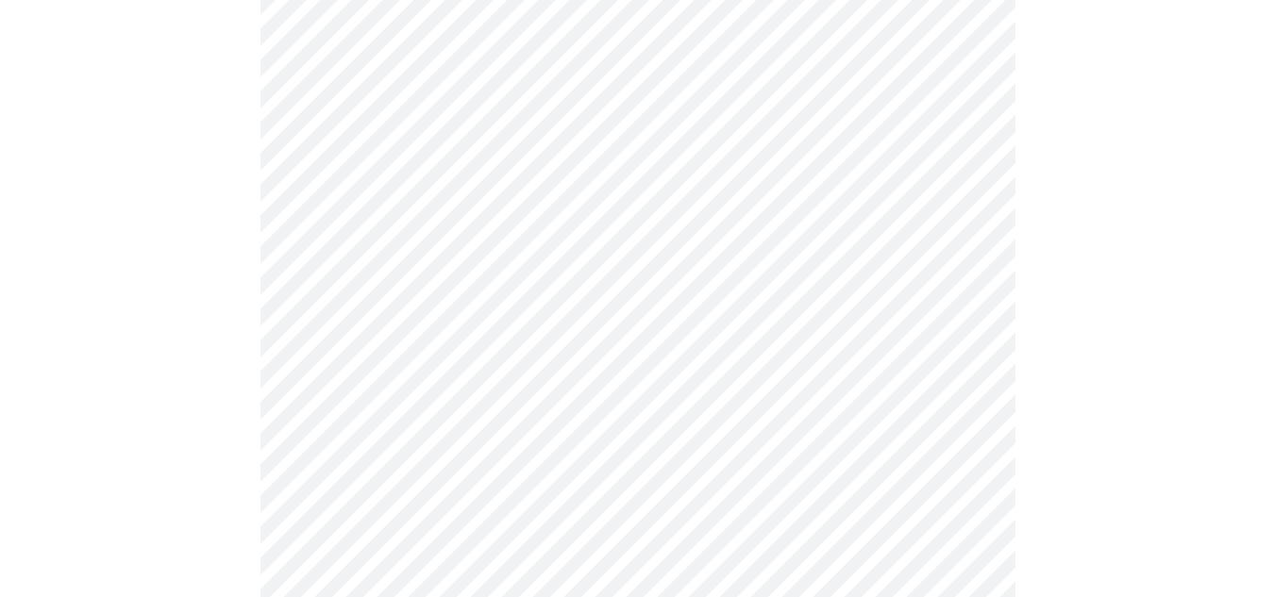
scroll to position [944, 0]
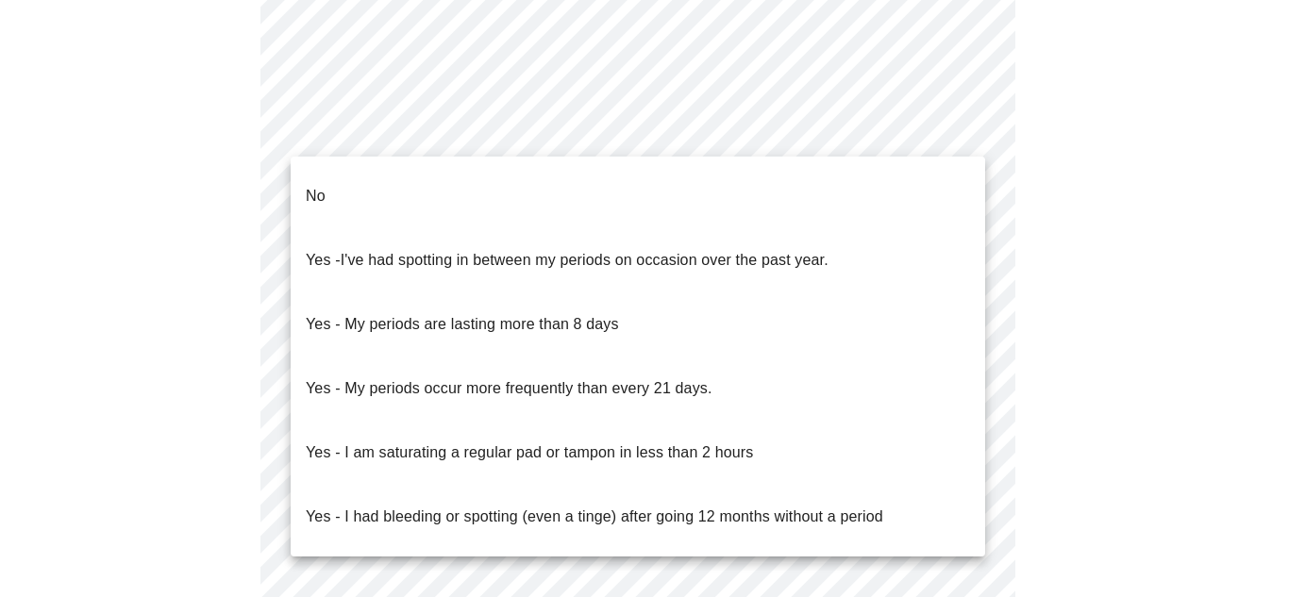
click at [374, 166] on li "No" at bounding box center [638, 196] width 695 height 64
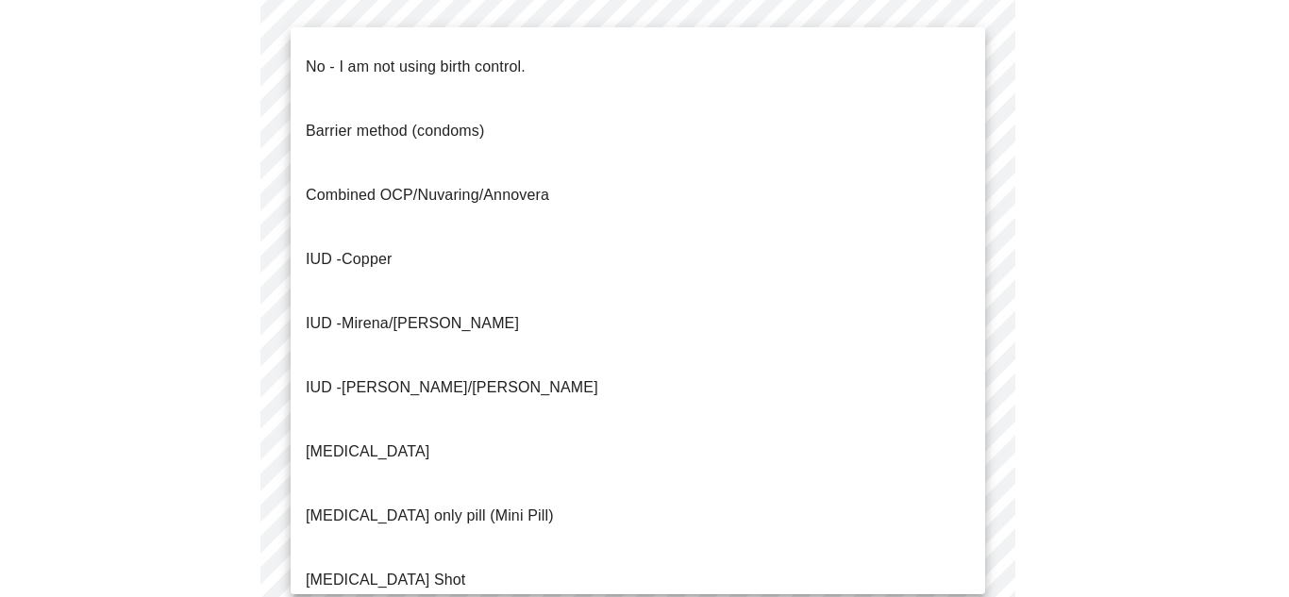
click at [323, 61] on p "No - I am not using birth control." at bounding box center [416, 67] width 220 height 23
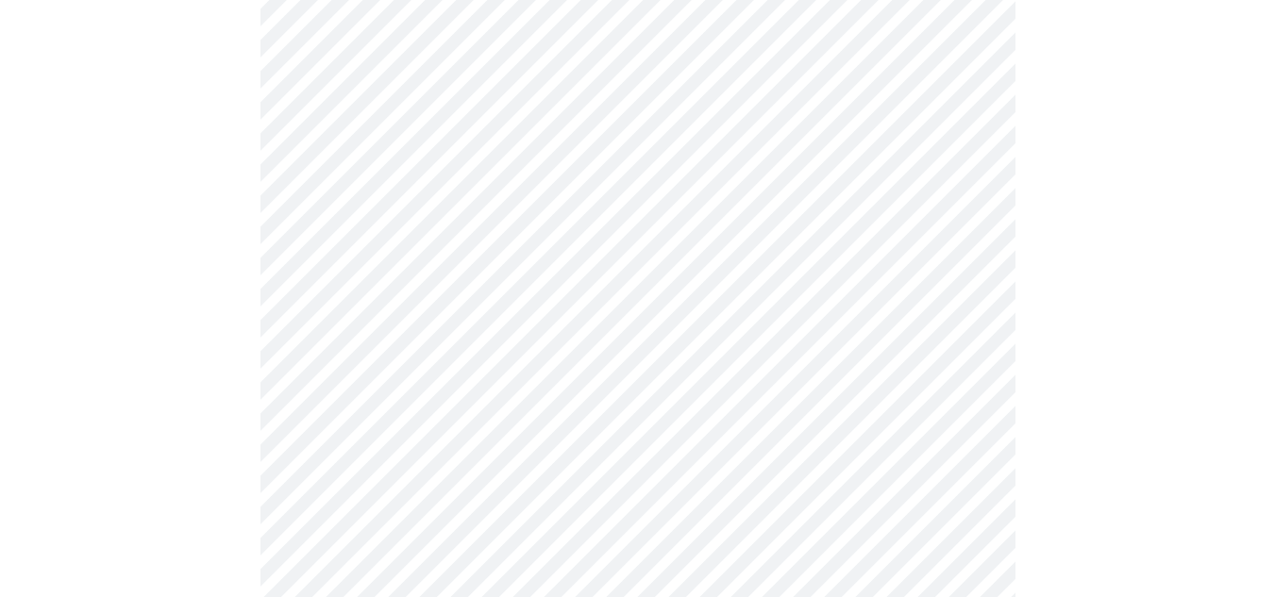
scroll to position [1133, 0]
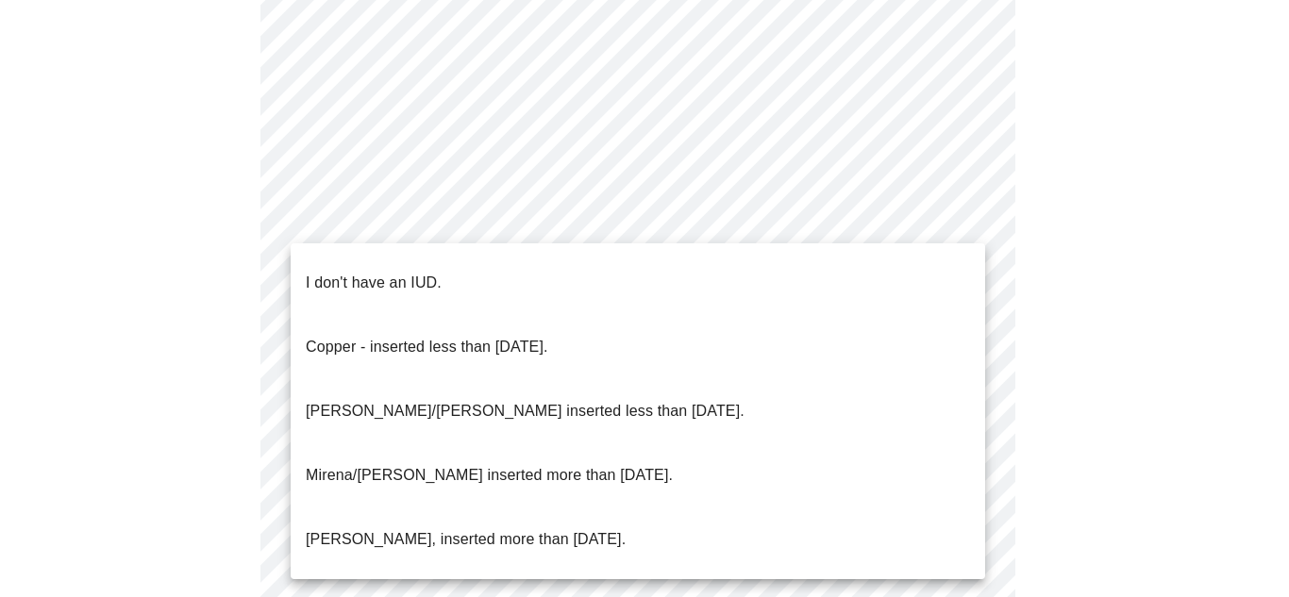
click at [366, 278] on p "I don't have an IUD." at bounding box center [374, 283] width 136 height 23
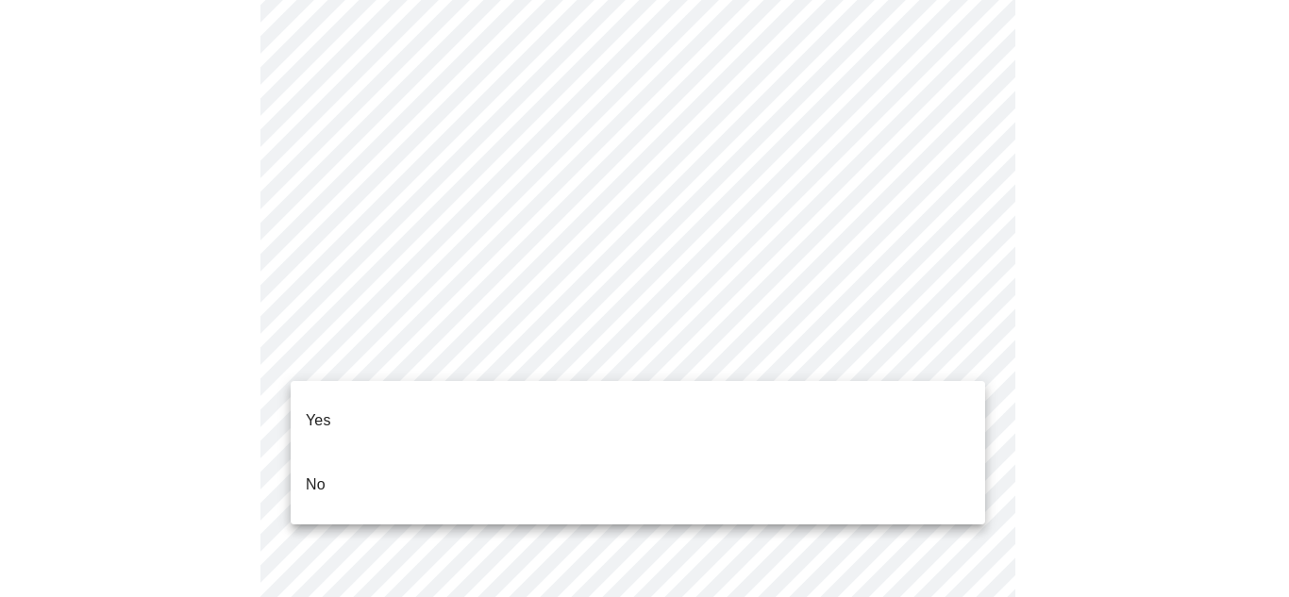
click at [320, 466] on span "No" at bounding box center [316, 485] width 20 height 53
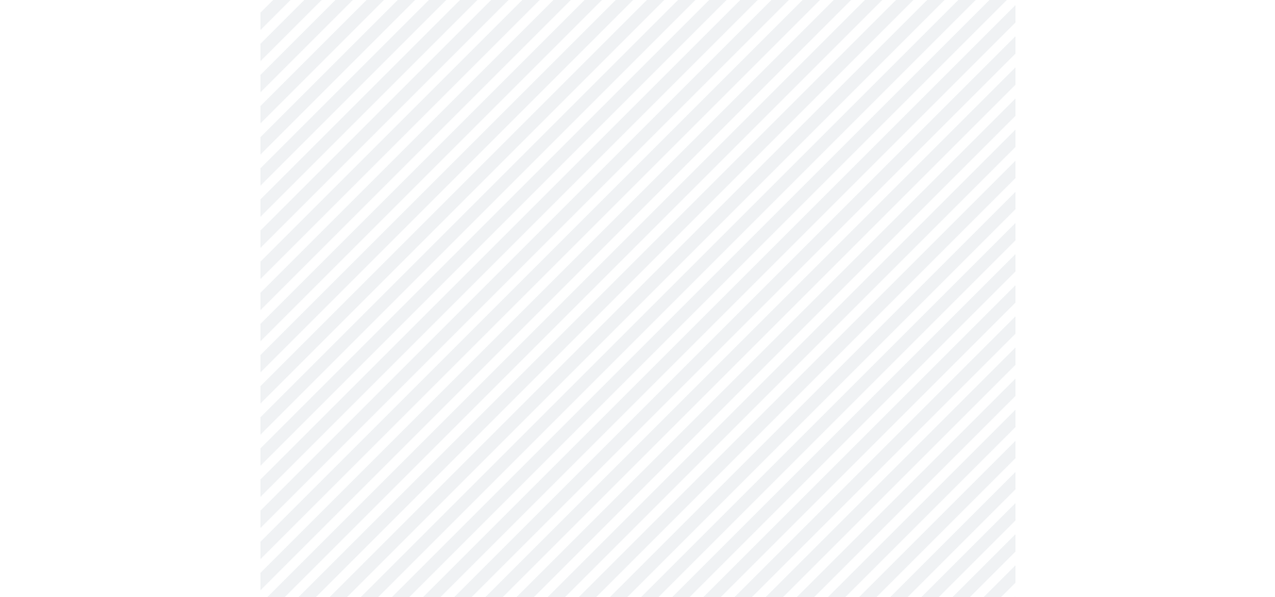
scroll to position [472, 0]
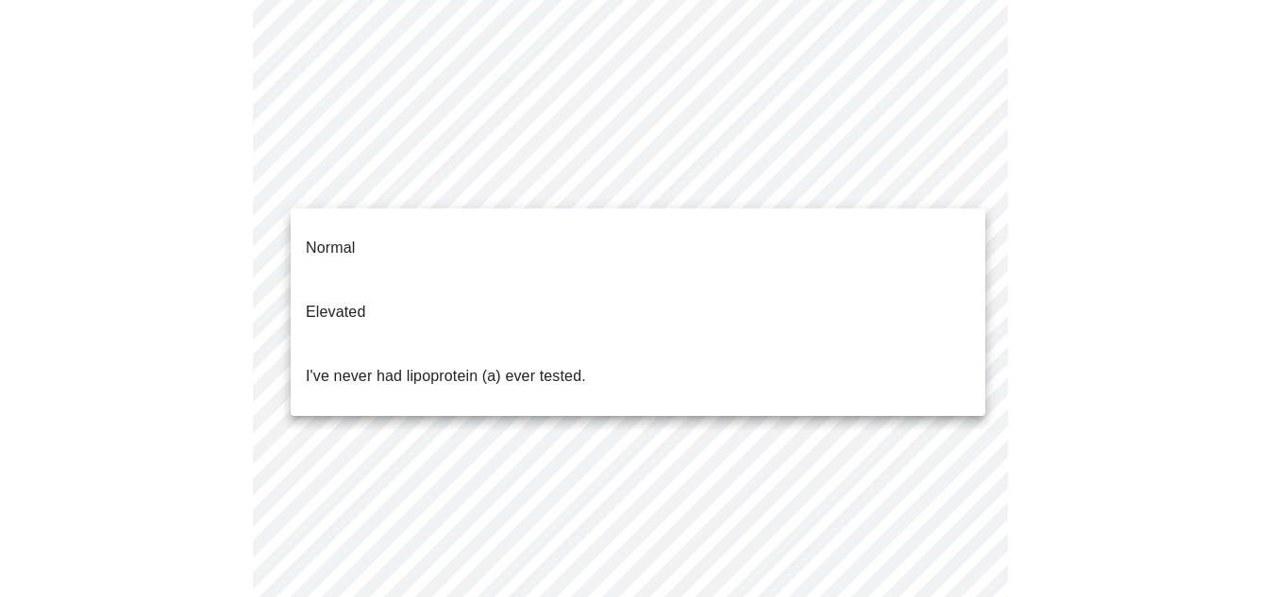
click at [524, 173] on body "MyMenopauseRx Appointments Messaging Labs Uploads Medications Community Refer a…" at bounding box center [638, 246] width 1260 height 1421
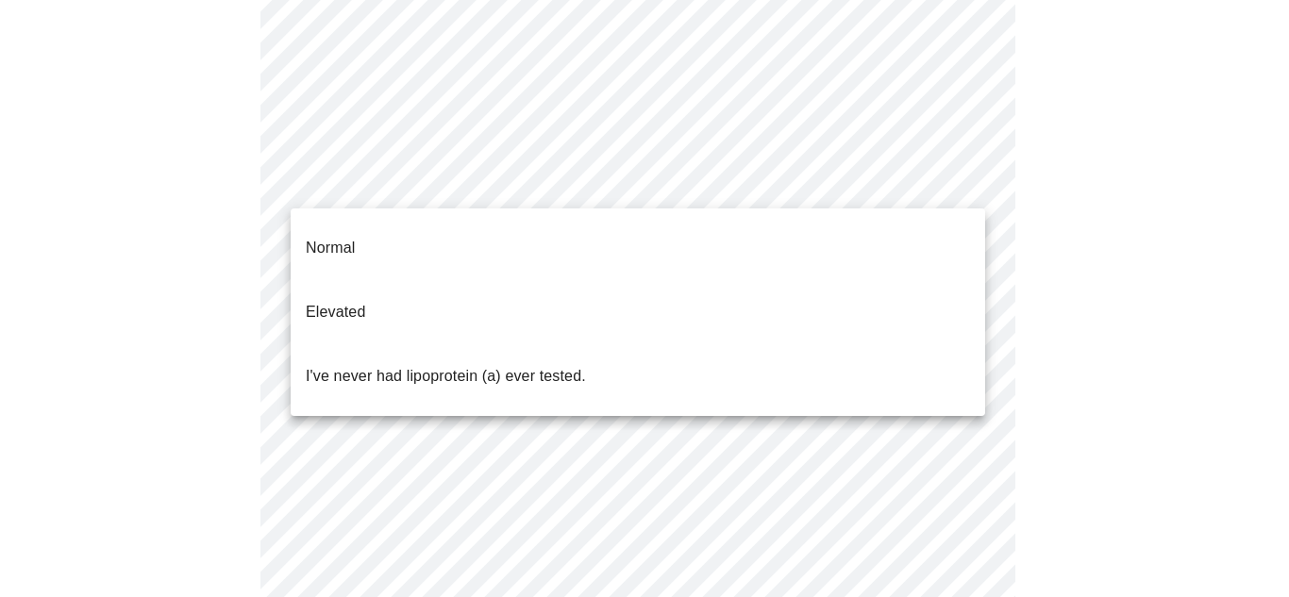
click at [361, 220] on li "Normal" at bounding box center [638, 248] width 695 height 64
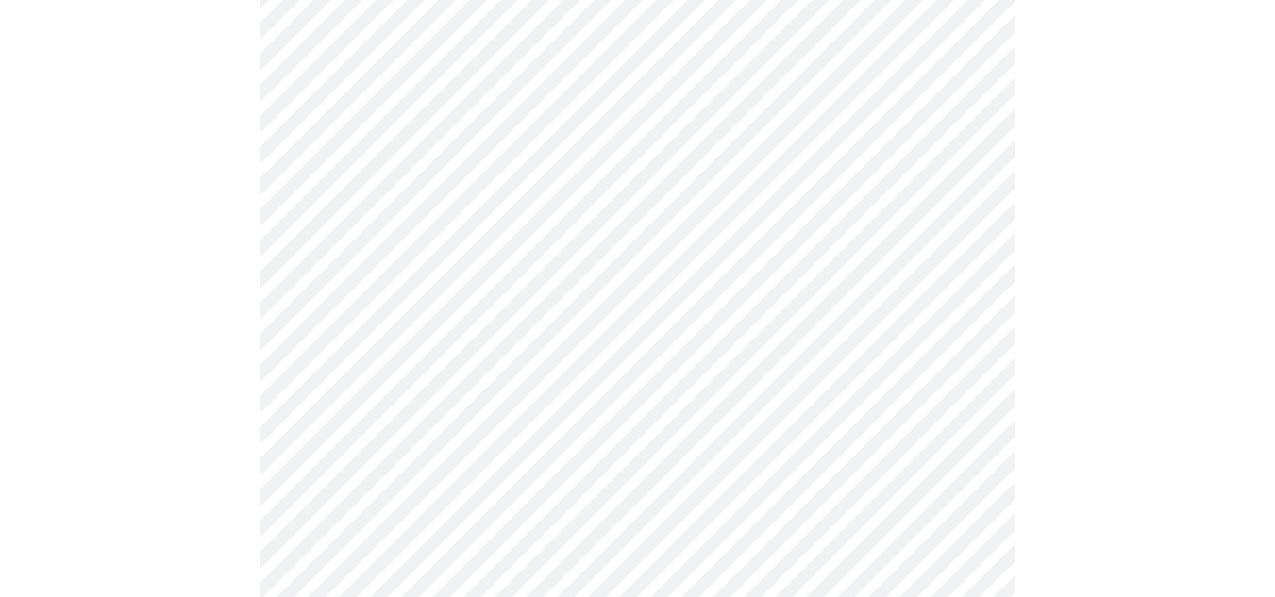
scroll to position [5131, 0]
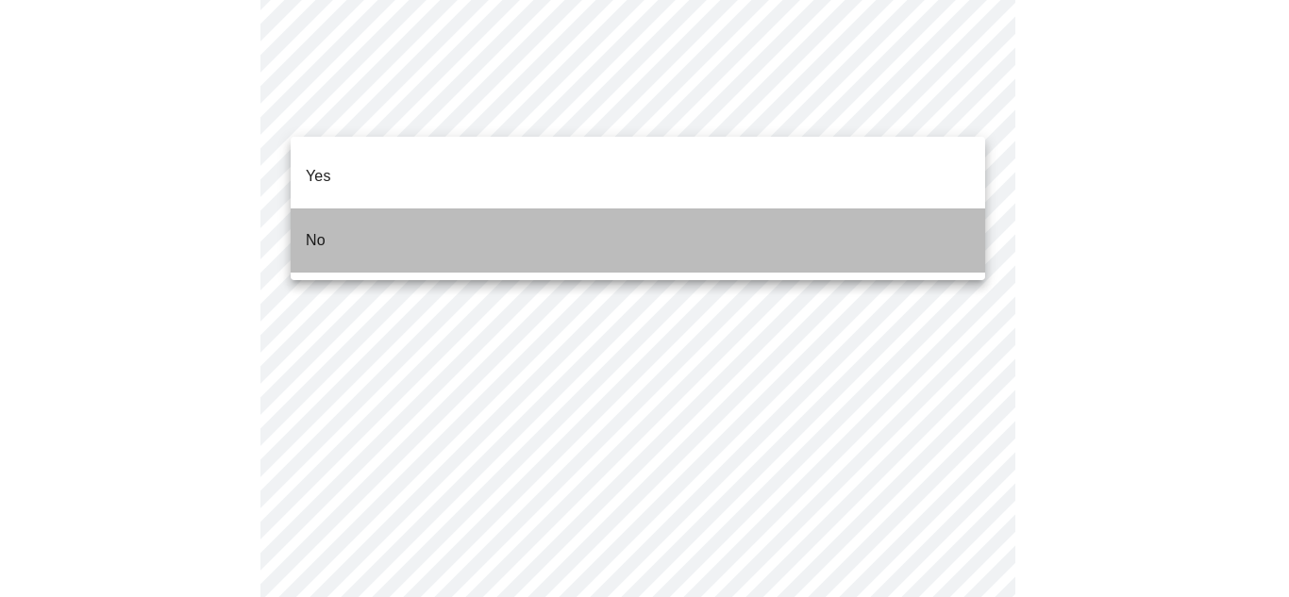
click at [395, 215] on li "No" at bounding box center [638, 241] width 695 height 64
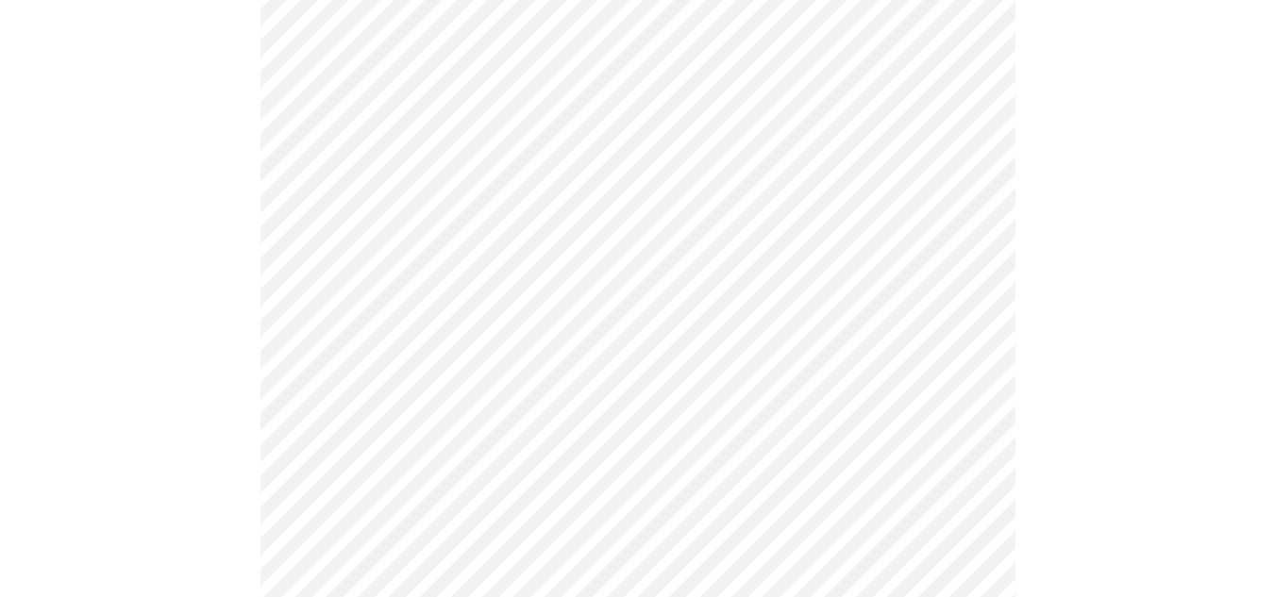
scroll to position [930, 0]
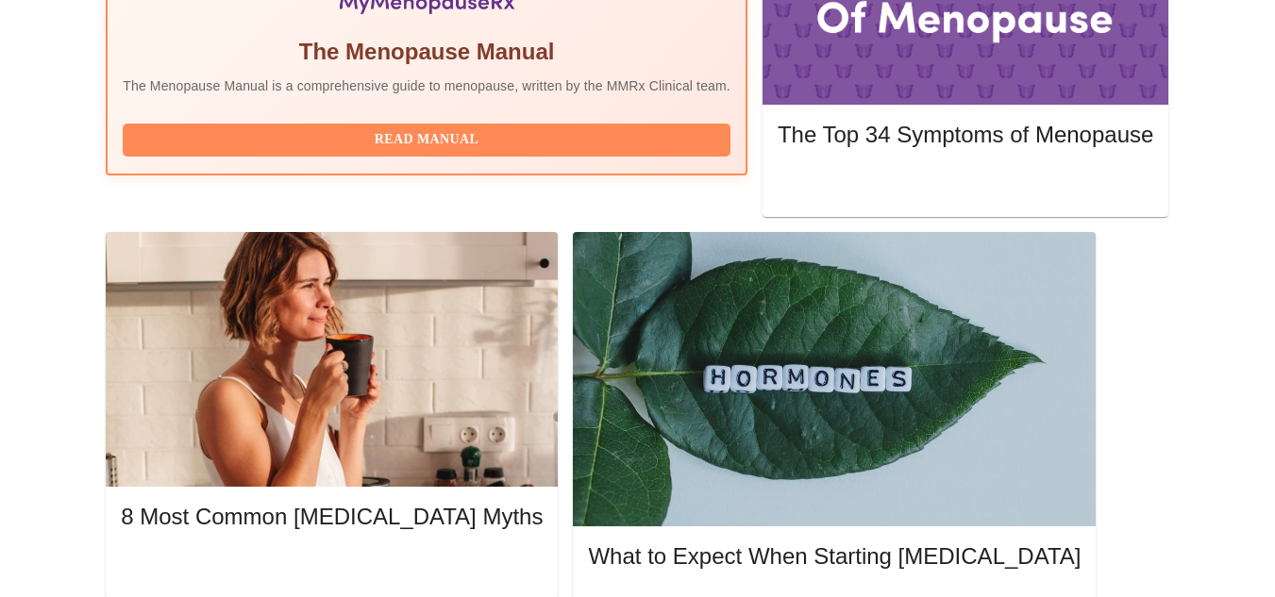
scroll to position [755, 0]
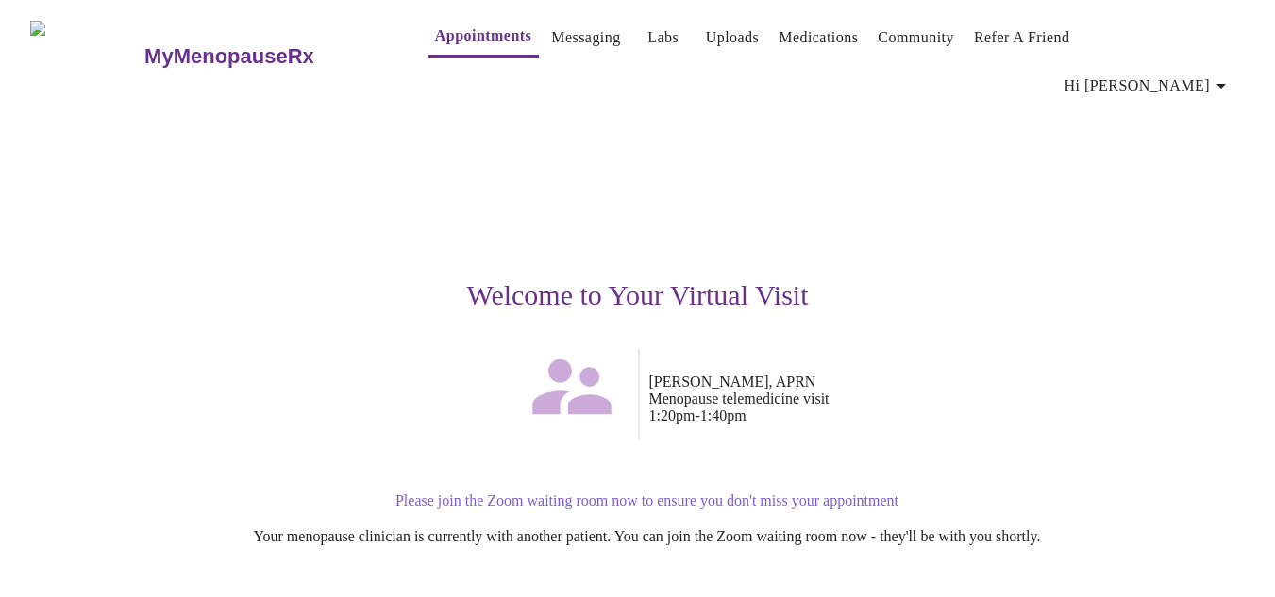
scroll to position [189, 0]
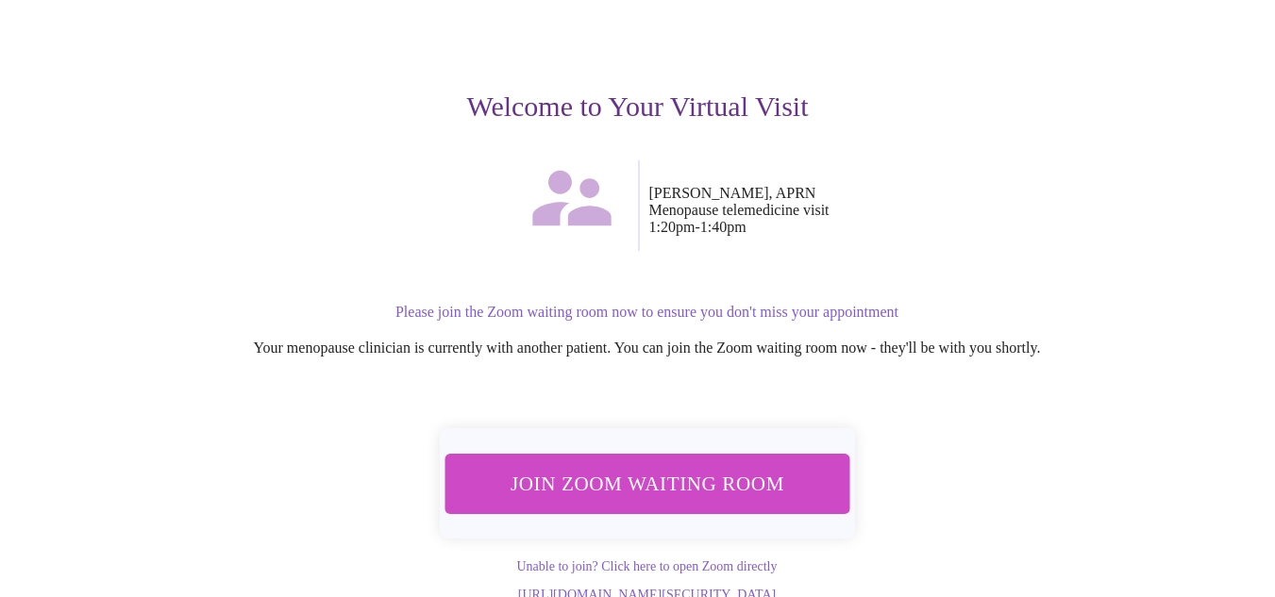
click at [658, 466] on span "Join Zoom Waiting Room" at bounding box center [646, 483] width 355 height 35
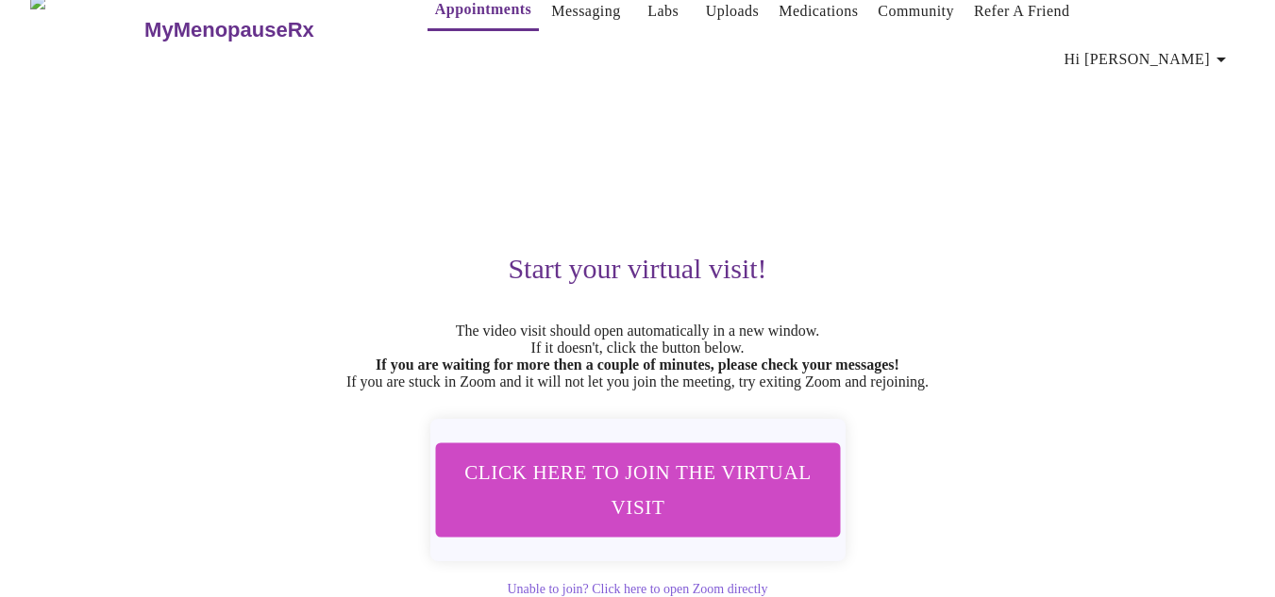
scroll to position [0, 0]
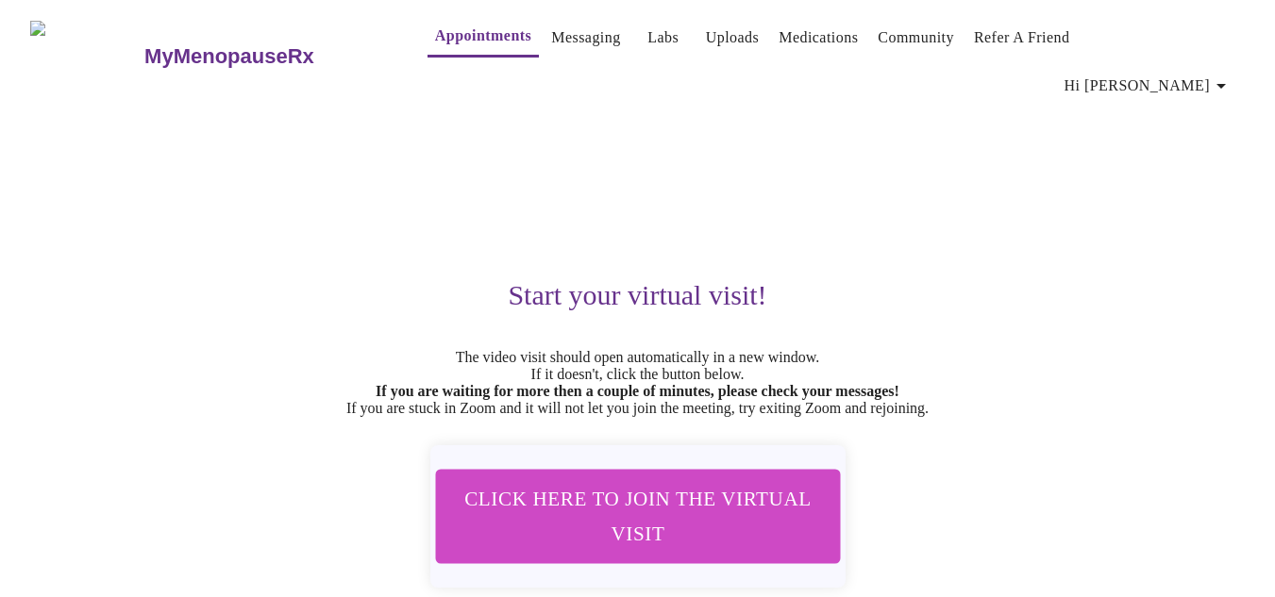
click at [1238, 432] on div "Start your virtual visit! The video visit should open automatically in a new wi…" at bounding box center [638, 378] width 1208 height 547
